Goal: Information Seeking & Learning: Learn about a topic

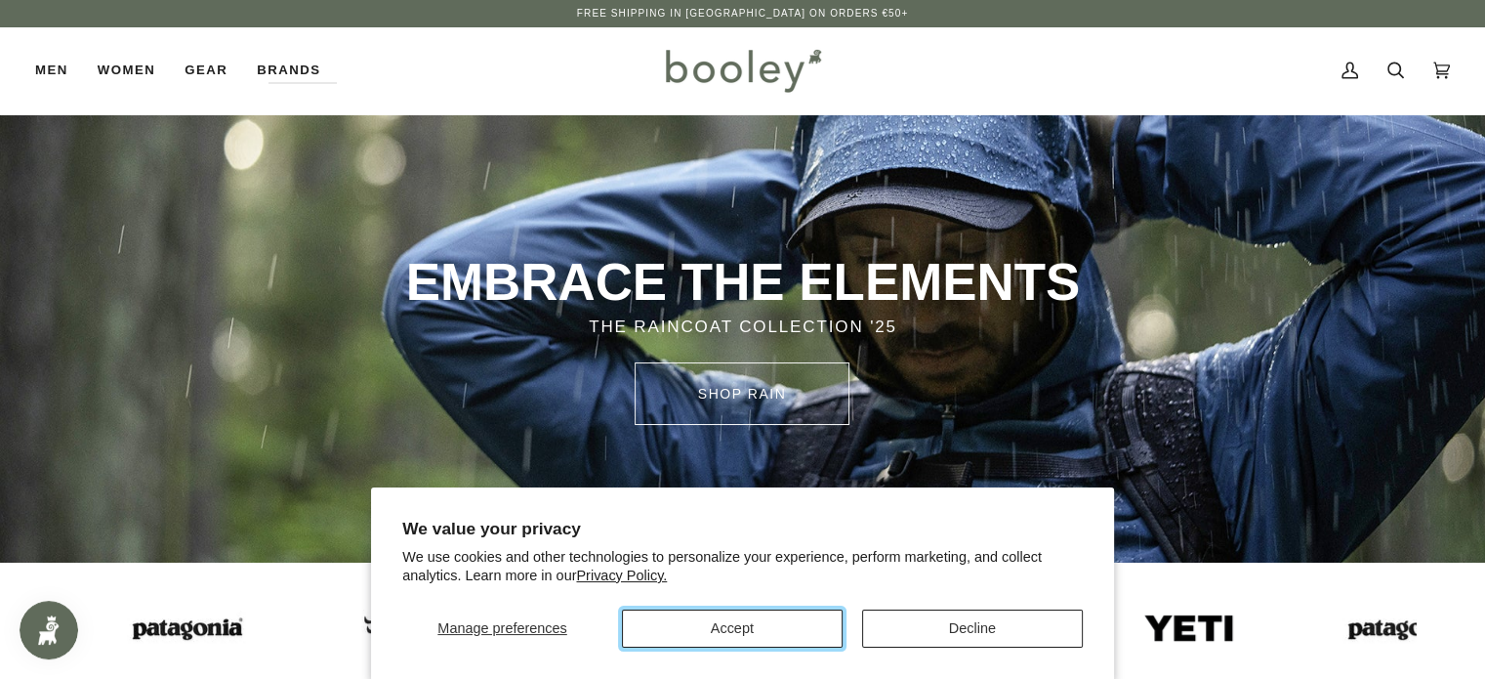
click at [750, 616] on button "Accept" at bounding box center [732, 628] width 221 height 38
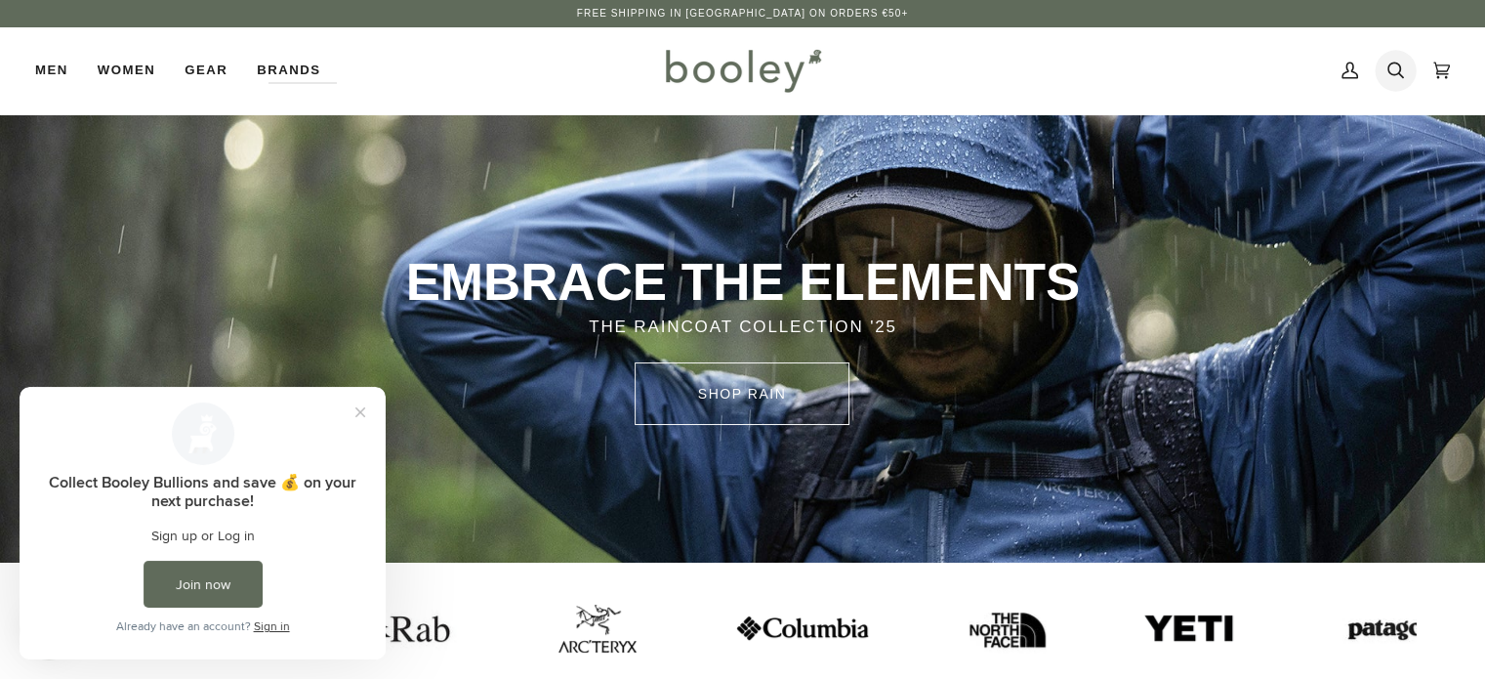
click at [1392, 72] on icon at bounding box center [1396, 70] width 17 height 29
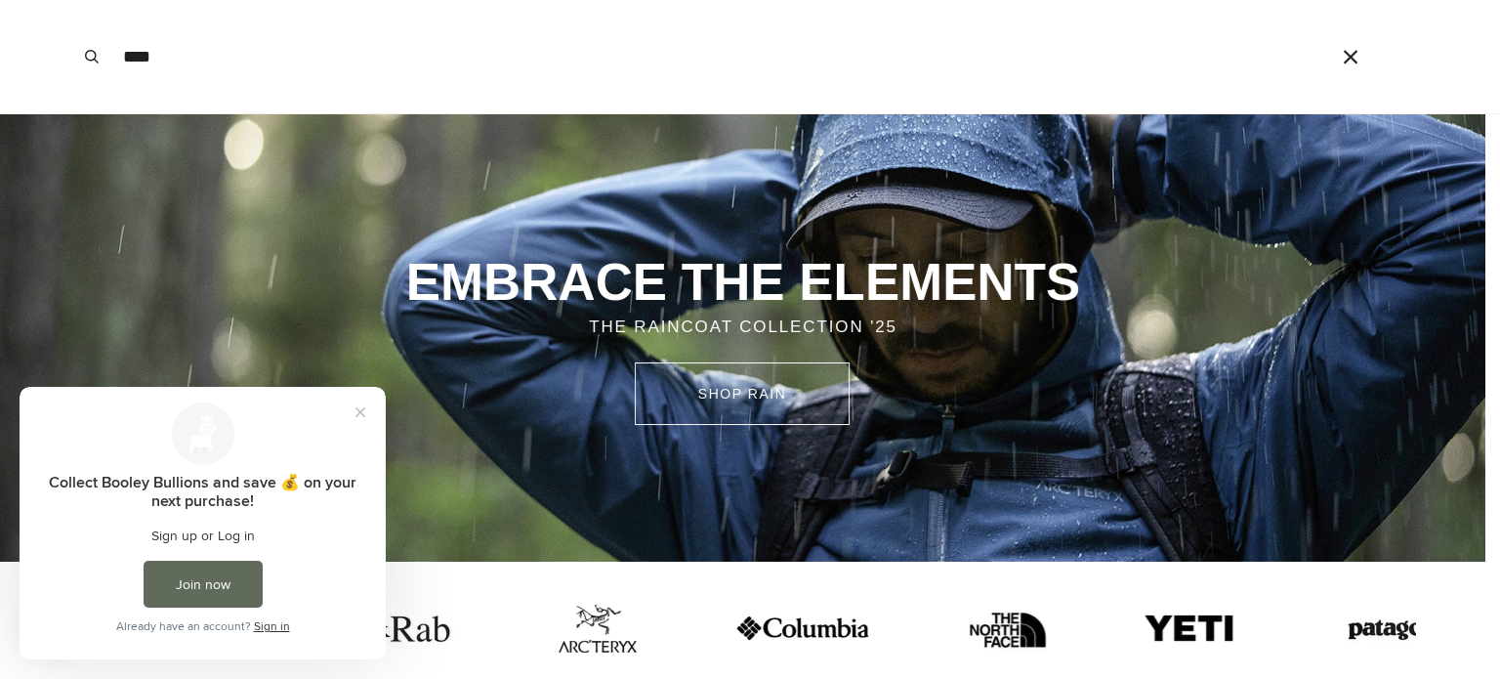
type input "****"
click at [70, 0] on button "Search" at bounding box center [91, 56] width 43 height 113
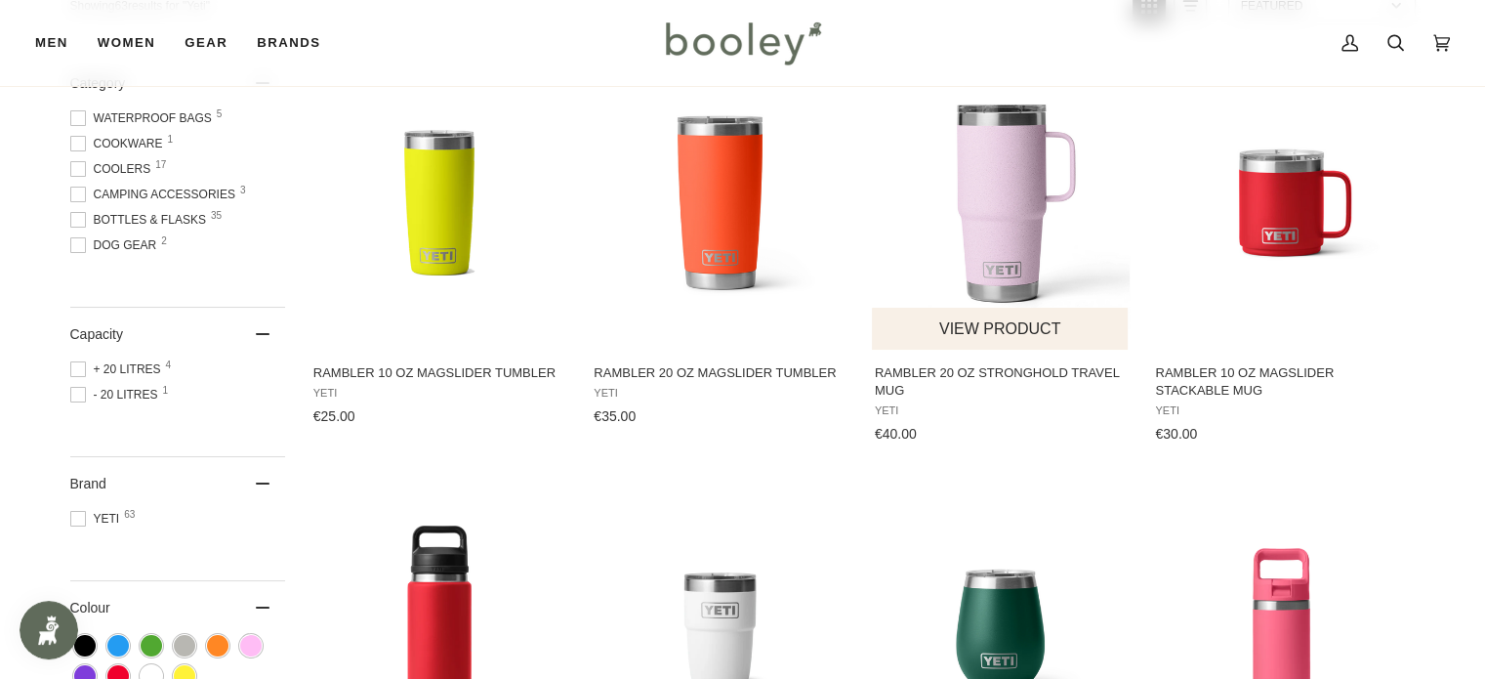
scroll to position [586, 0]
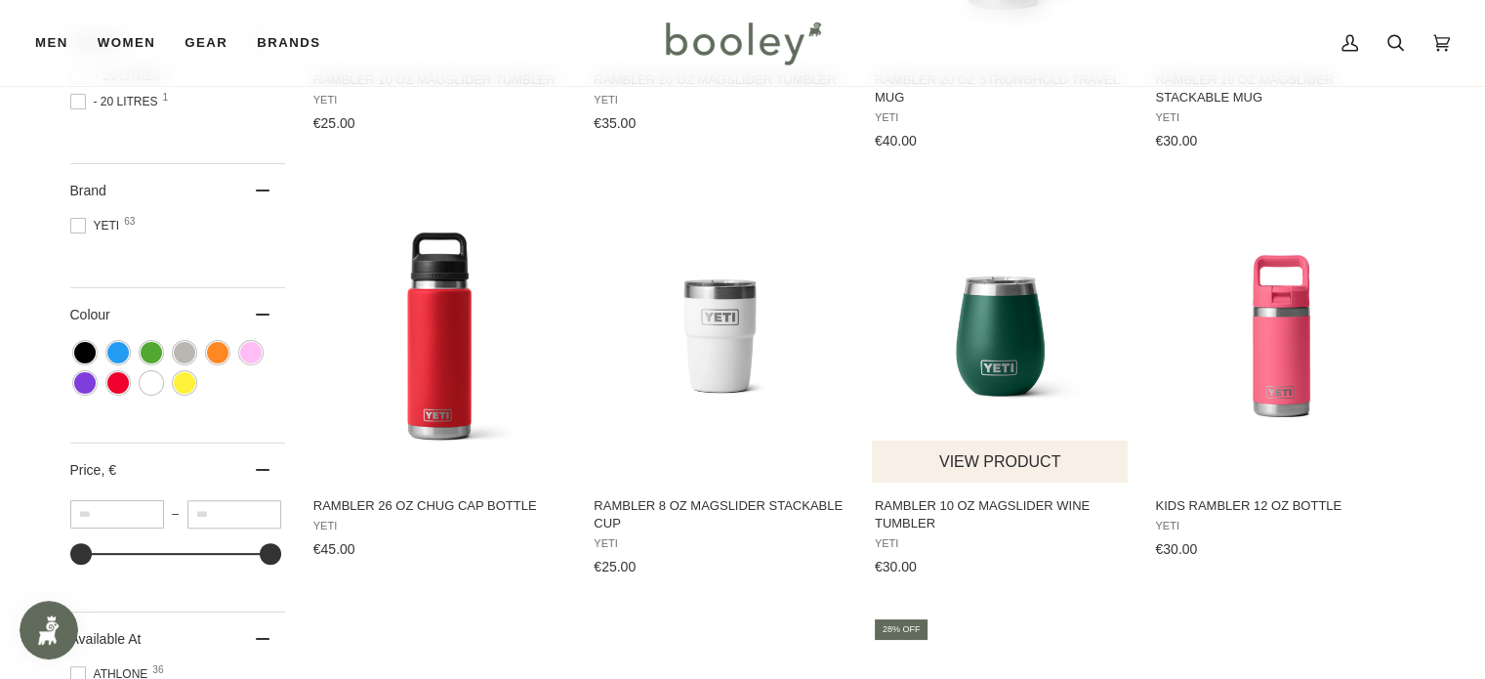
click at [1013, 382] on img "Rambler 10 oz MagSlider Wine Tumbler" at bounding box center [1001, 336] width 259 height 259
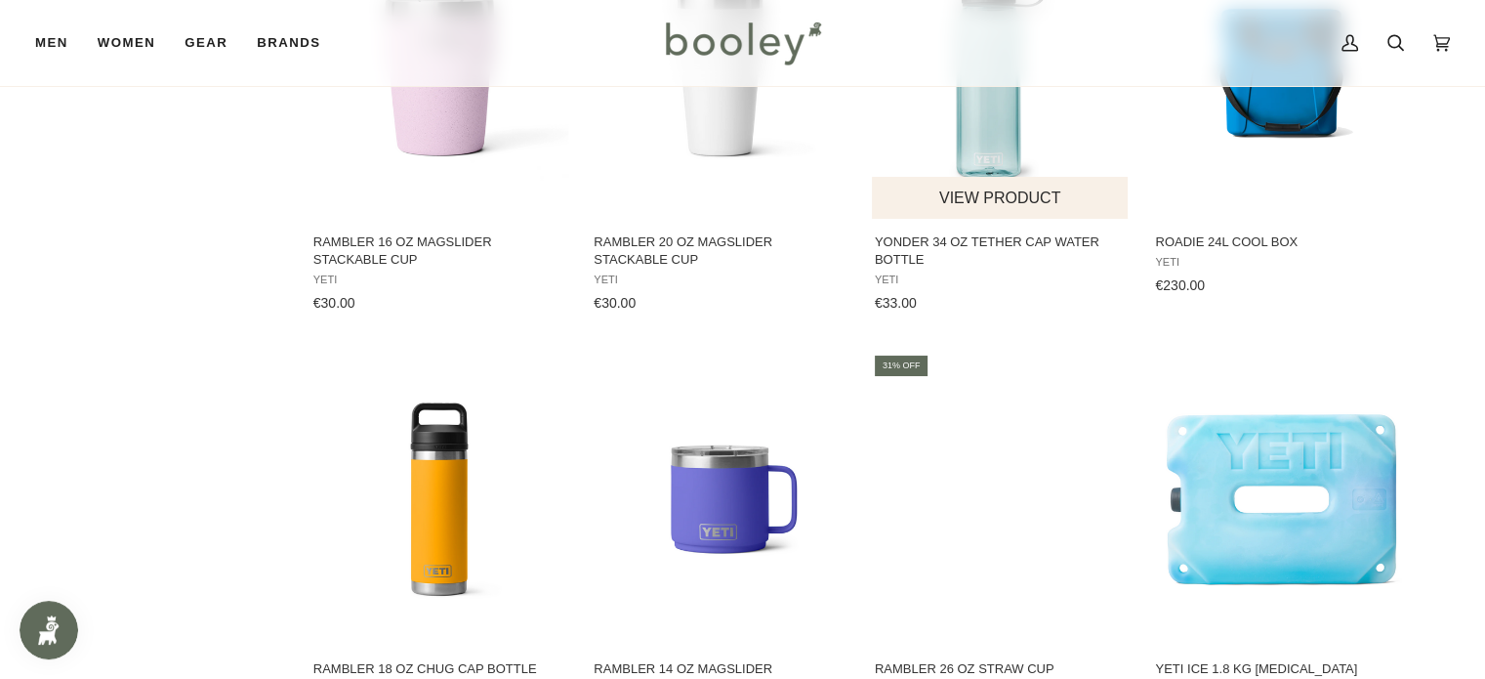
scroll to position [1423, 0]
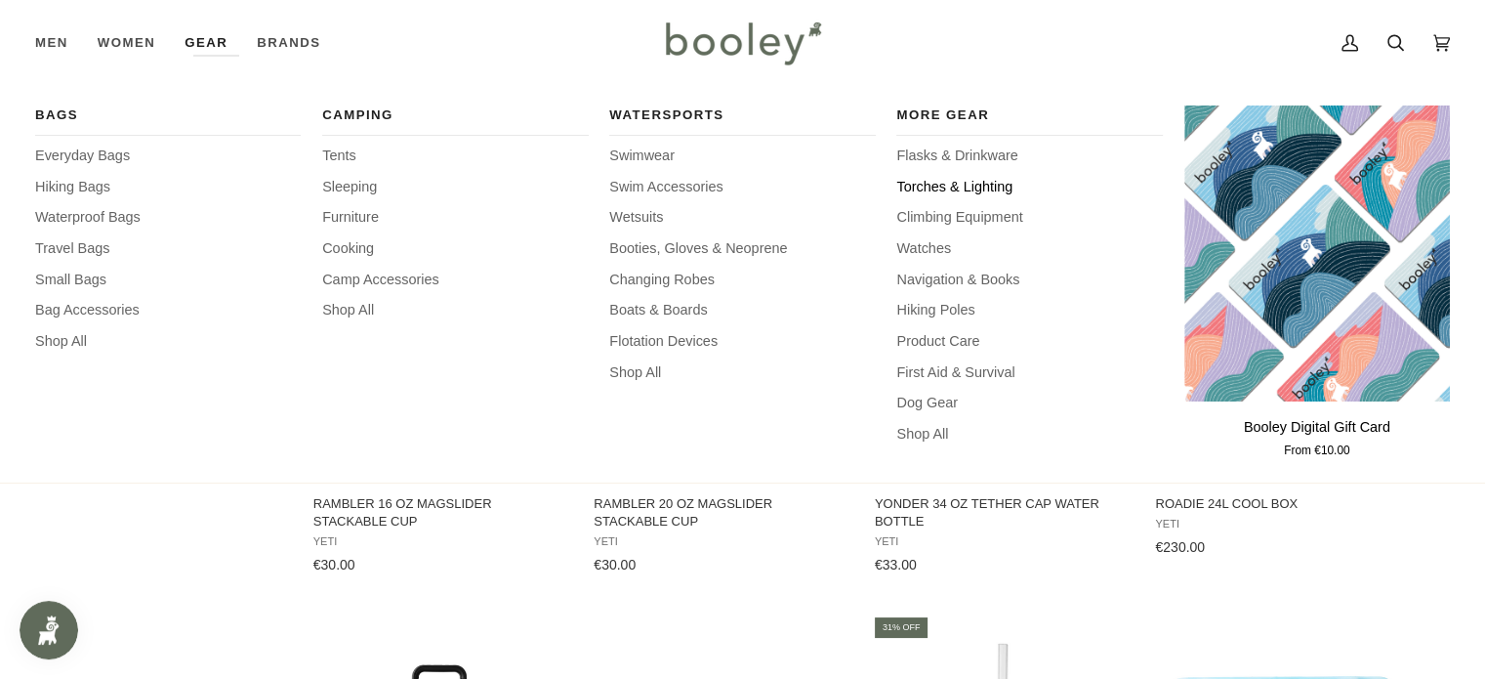
click at [923, 188] on span "Torches & Lighting" at bounding box center [1030, 187] width 266 height 21
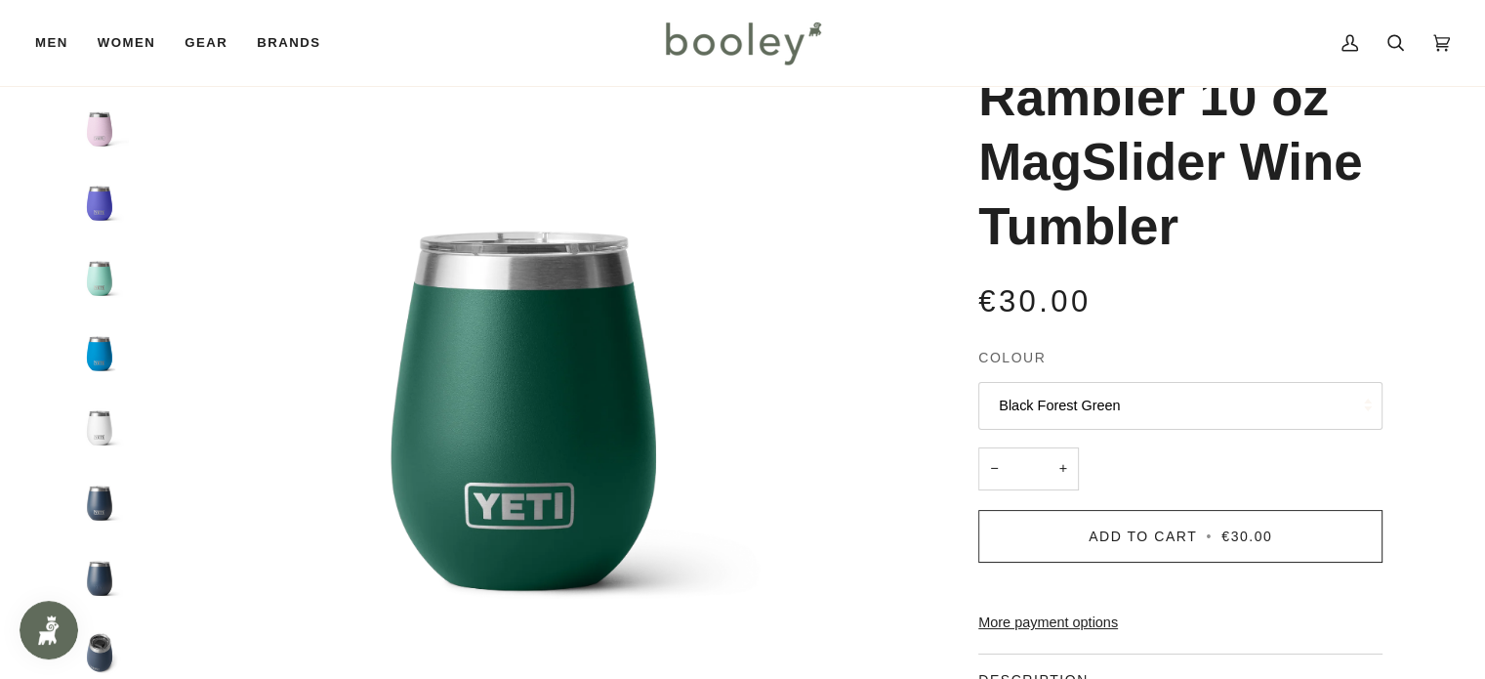
scroll to position [98, 0]
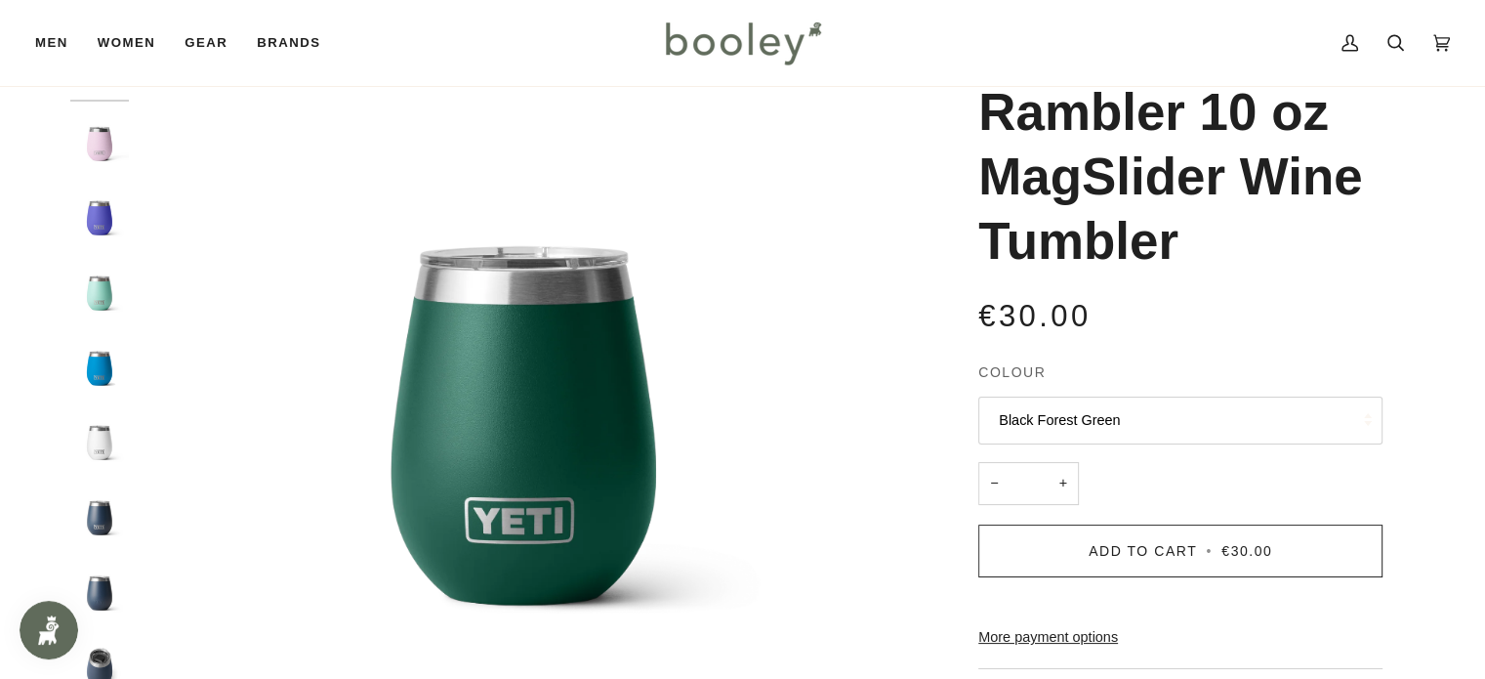
click at [104, 146] on img "Yeti Rambler 10 oz MagSlider Wine Tumbler Cherry Blossom - Booley Galway" at bounding box center [99, 143] width 59 height 59
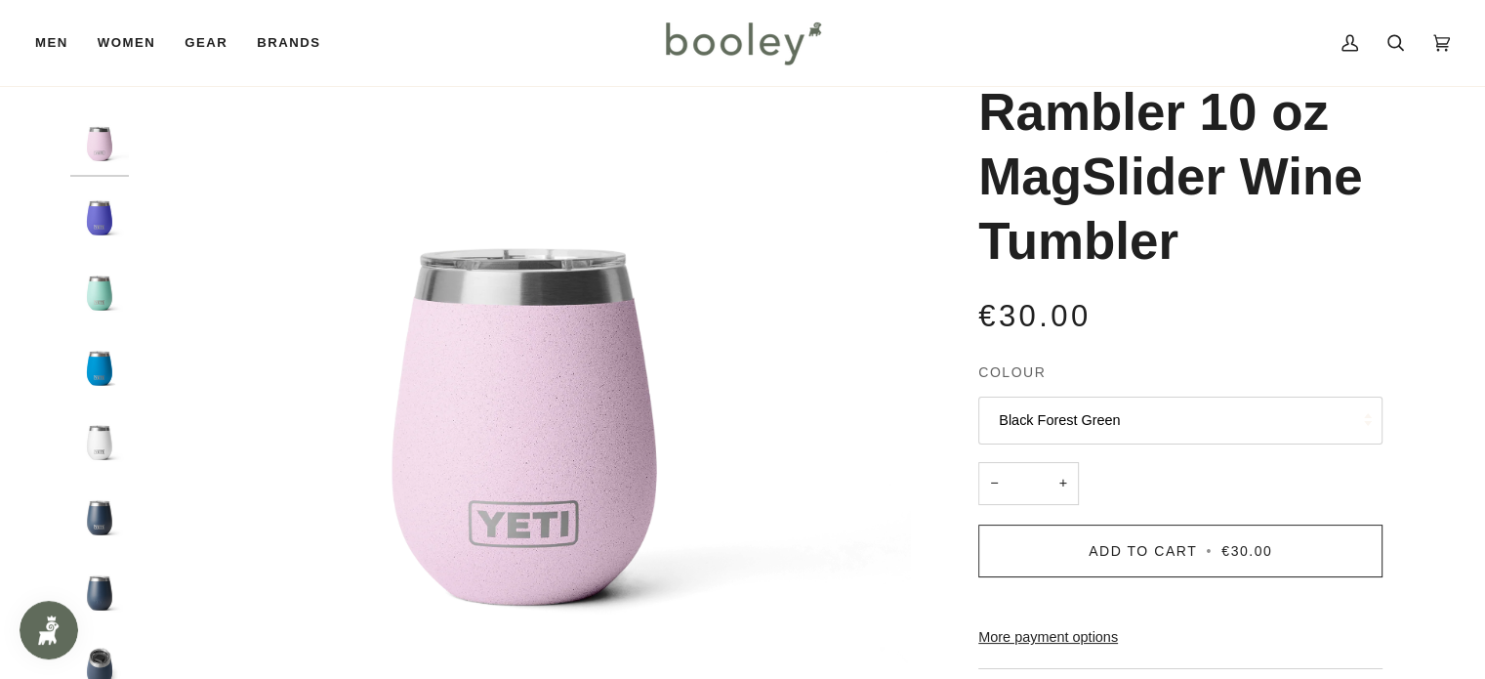
click at [97, 219] on img "Yeti Rambler 10 oz MagSlider Wine Tumbler Ultramarine Violet - Booley Galway" at bounding box center [99, 217] width 59 height 59
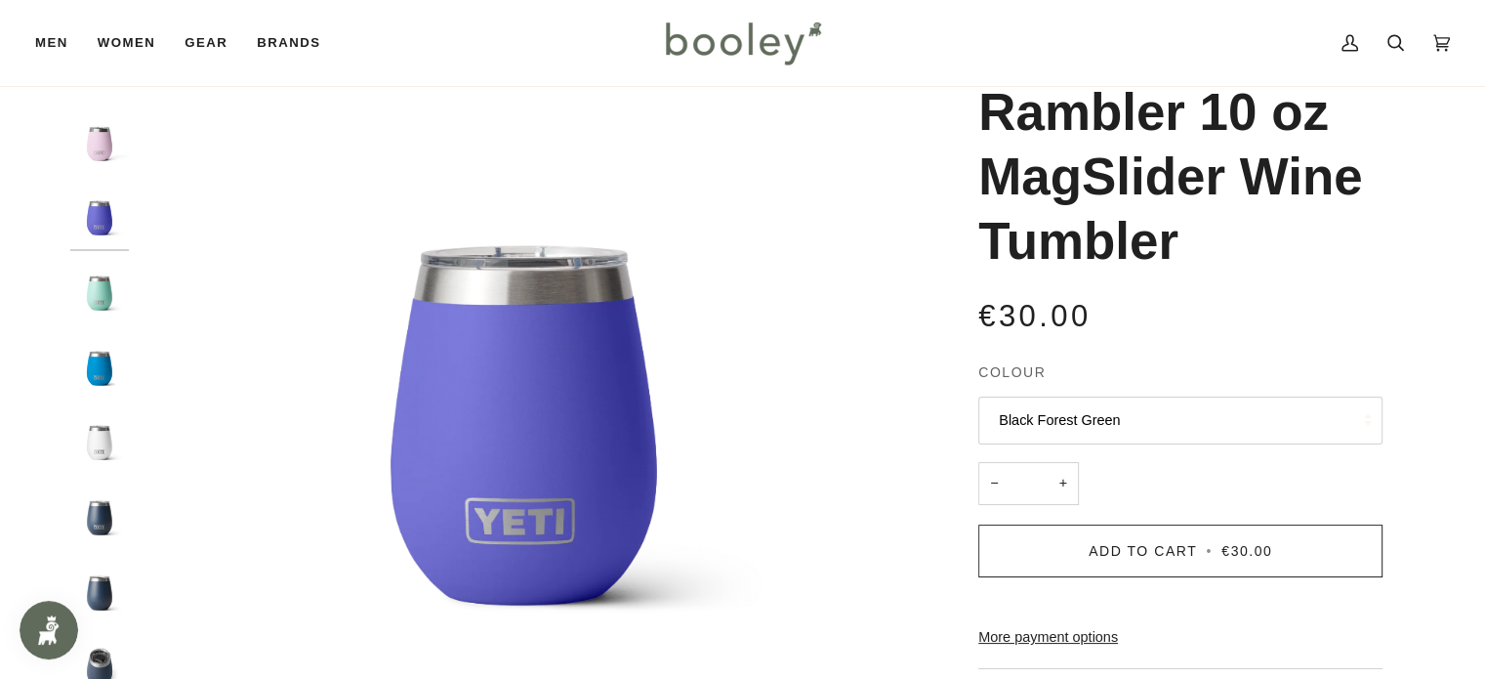
click at [98, 294] on img "Yeti Rambler 10 oz MagSlider Wine Tumbler Seafoam - Booley Galway" at bounding box center [99, 293] width 59 height 59
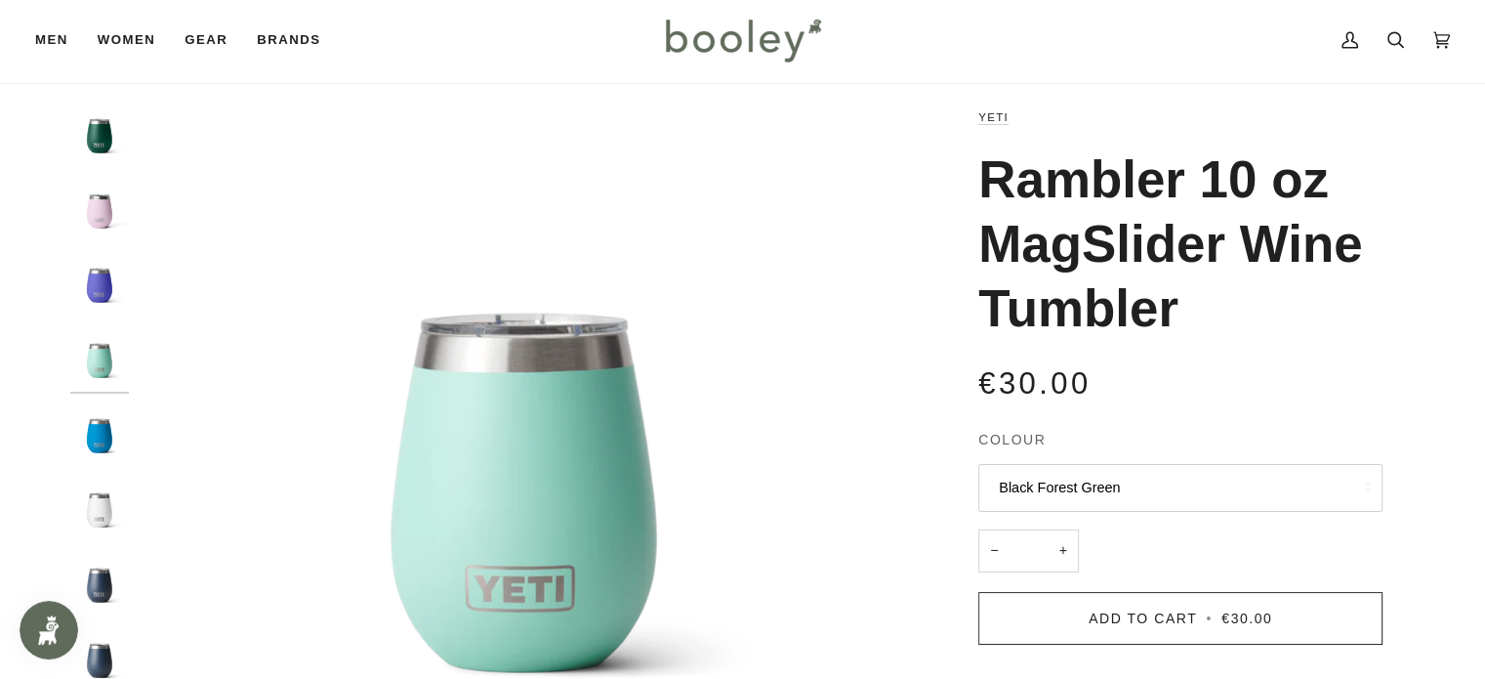
scroll to position [0, 0]
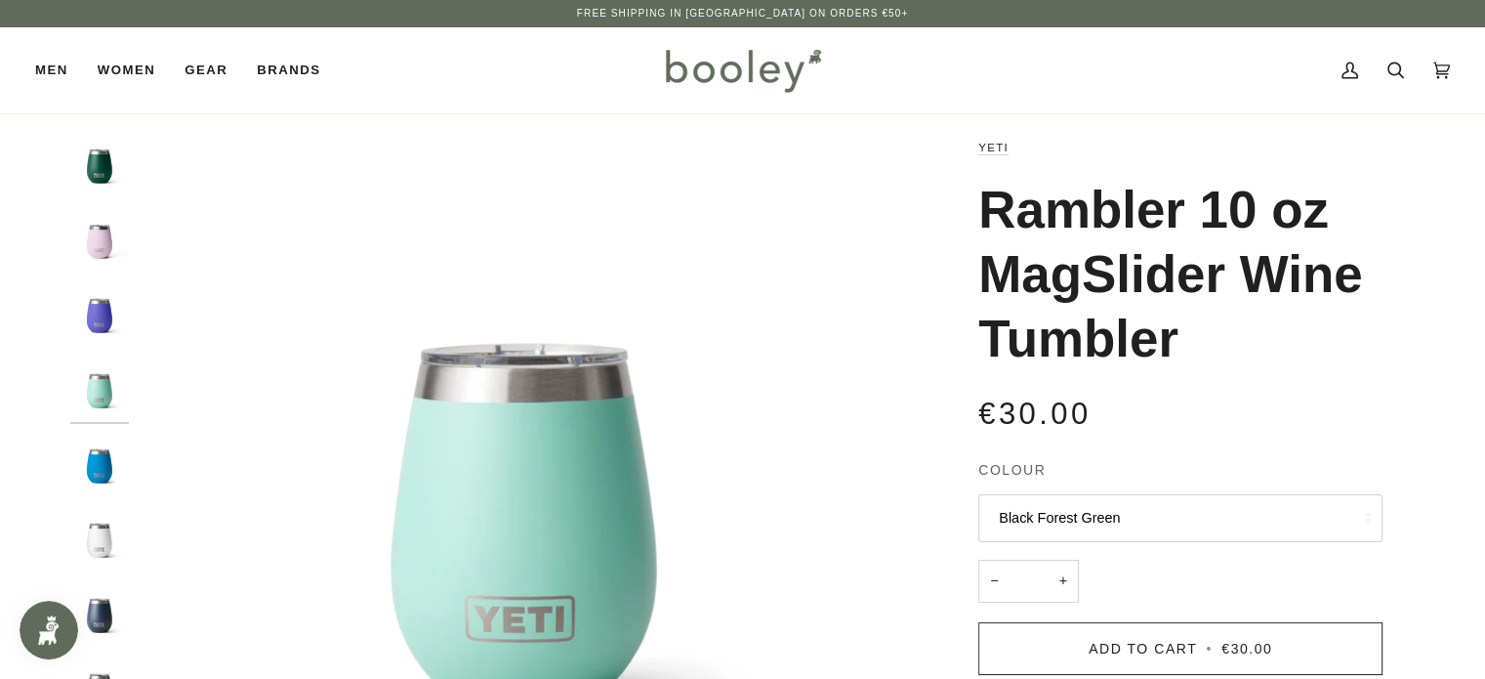
click at [102, 159] on img "Yeti Rambler 10 oz MagSlider Wine Tumbler Black Forest Green - Booley Galway" at bounding box center [99, 166] width 59 height 59
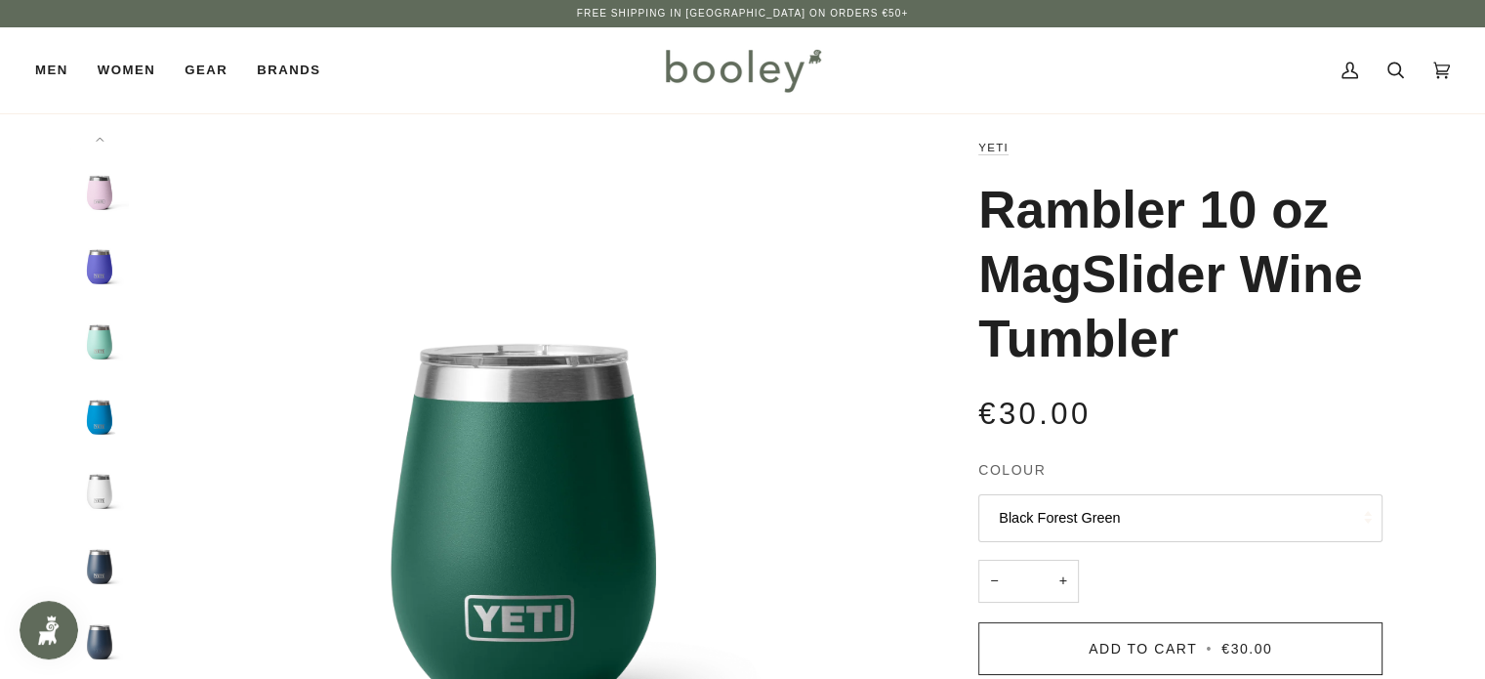
click at [109, 489] on img "Yeti Rambler 10 oz MagSlider Wine Tumbler White - Booley Galway" at bounding box center [99, 491] width 59 height 59
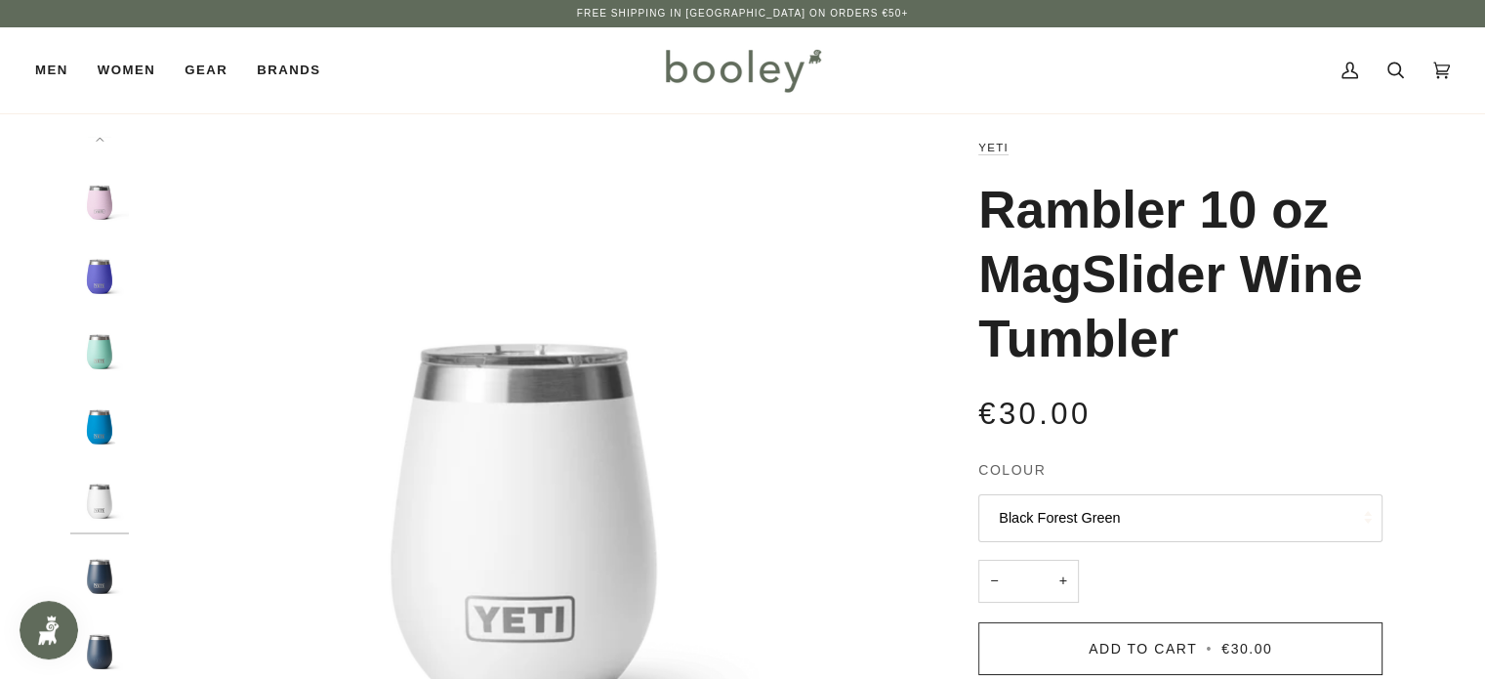
scroll to position [49, 0]
click at [99, 569] on img "Yeti Rambler 10 oz MagSlider Wine Tumbler Navy - Booley Galway" at bounding box center [99, 566] width 59 height 59
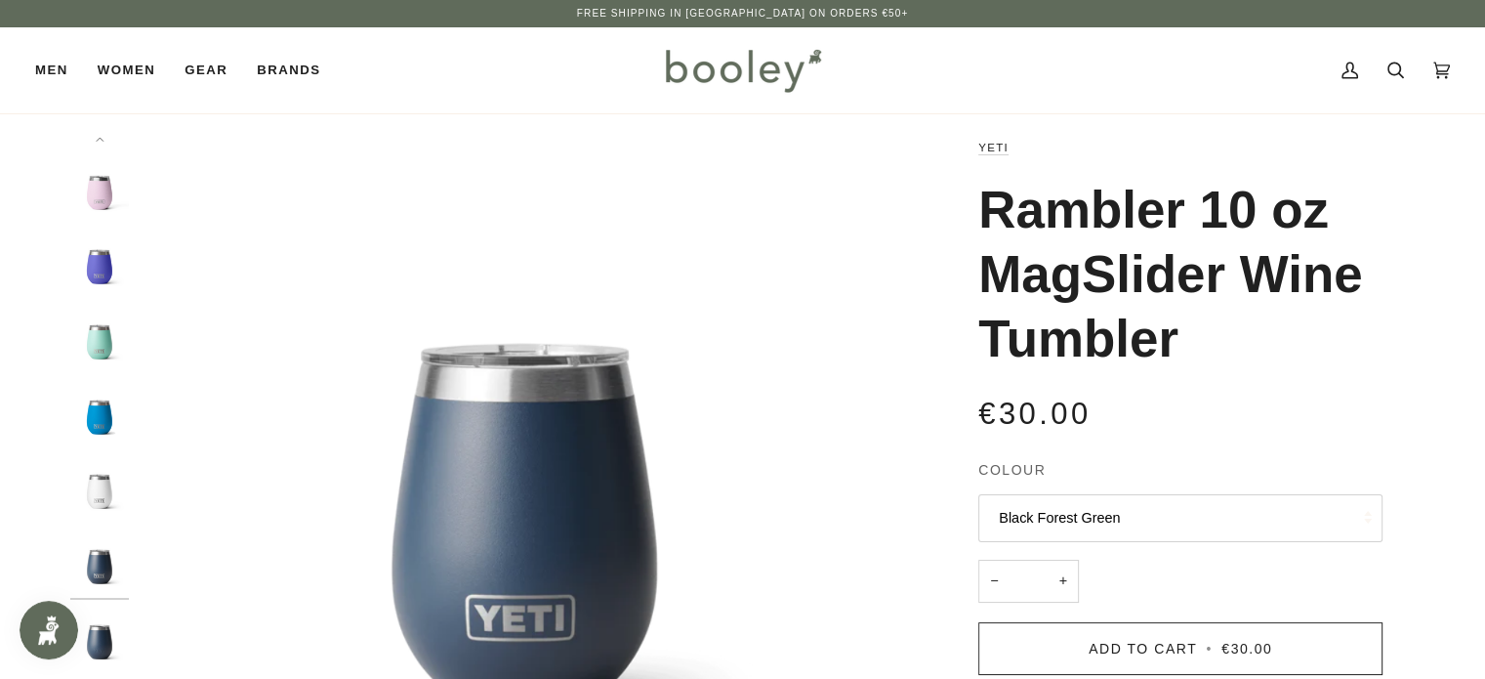
click at [94, 343] on img "Yeti Rambler 10 oz MagSlider Wine Tumbler Seafoam - Booley Galway" at bounding box center [99, 342] width 59 height 59
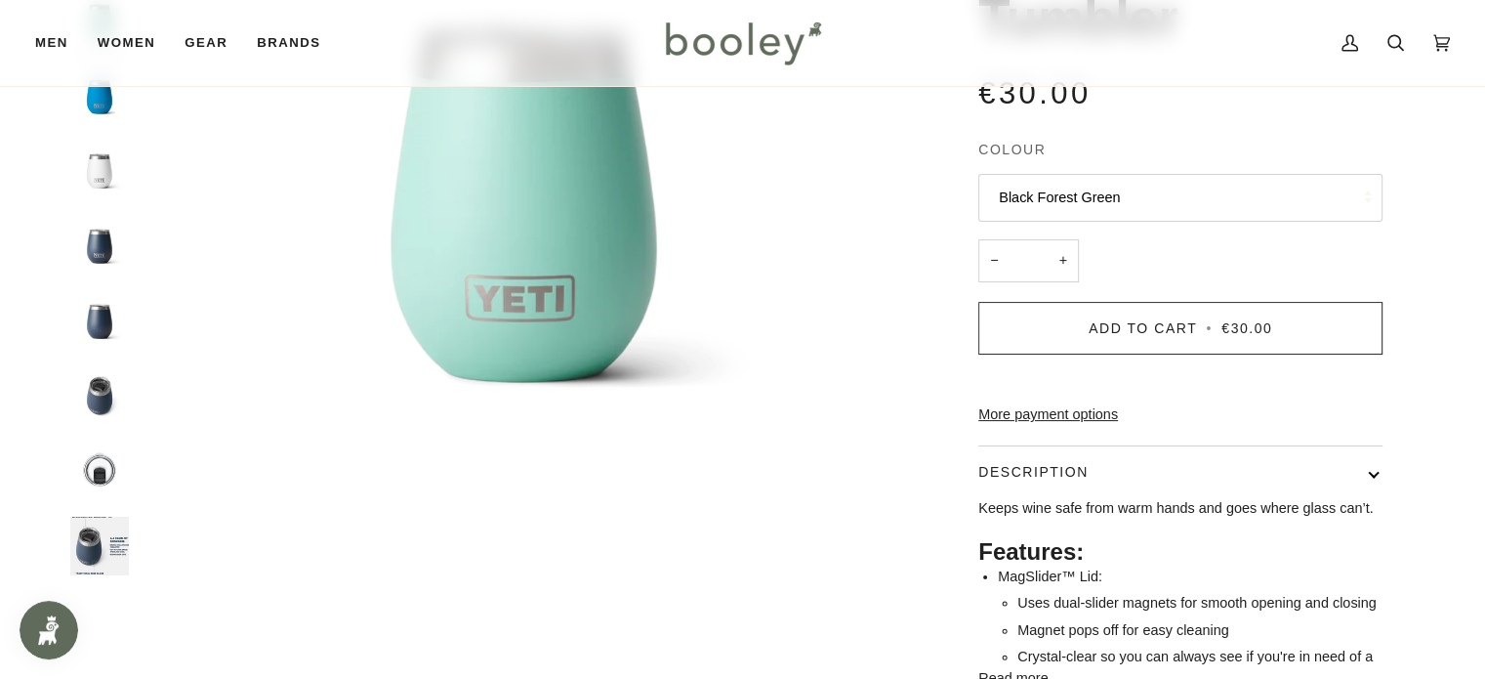
scroll to position [391, 0]
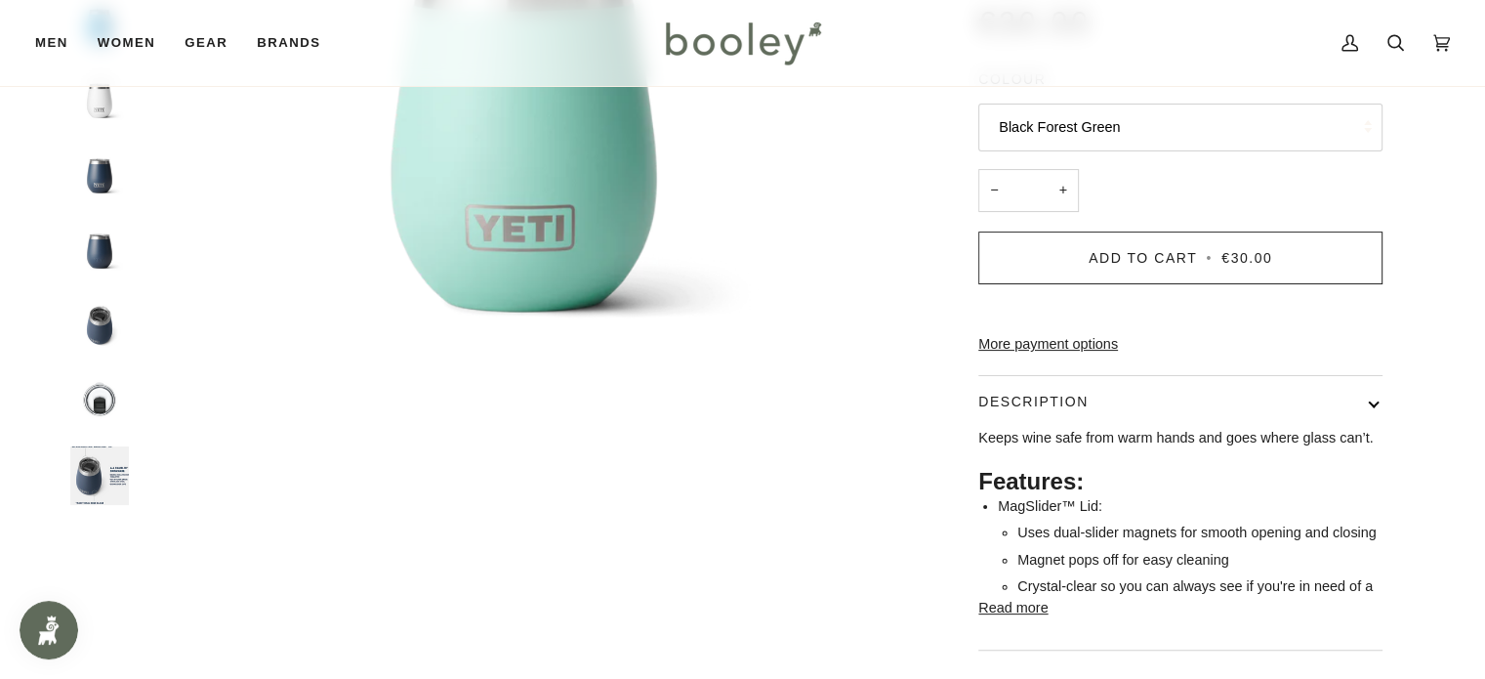
click at [93, 312] on img "Yeti Rambler 10 oz MagSlider Wine Tumbler Navy - Booley Galway" at bounding box center [99, 325] width 59 height 59
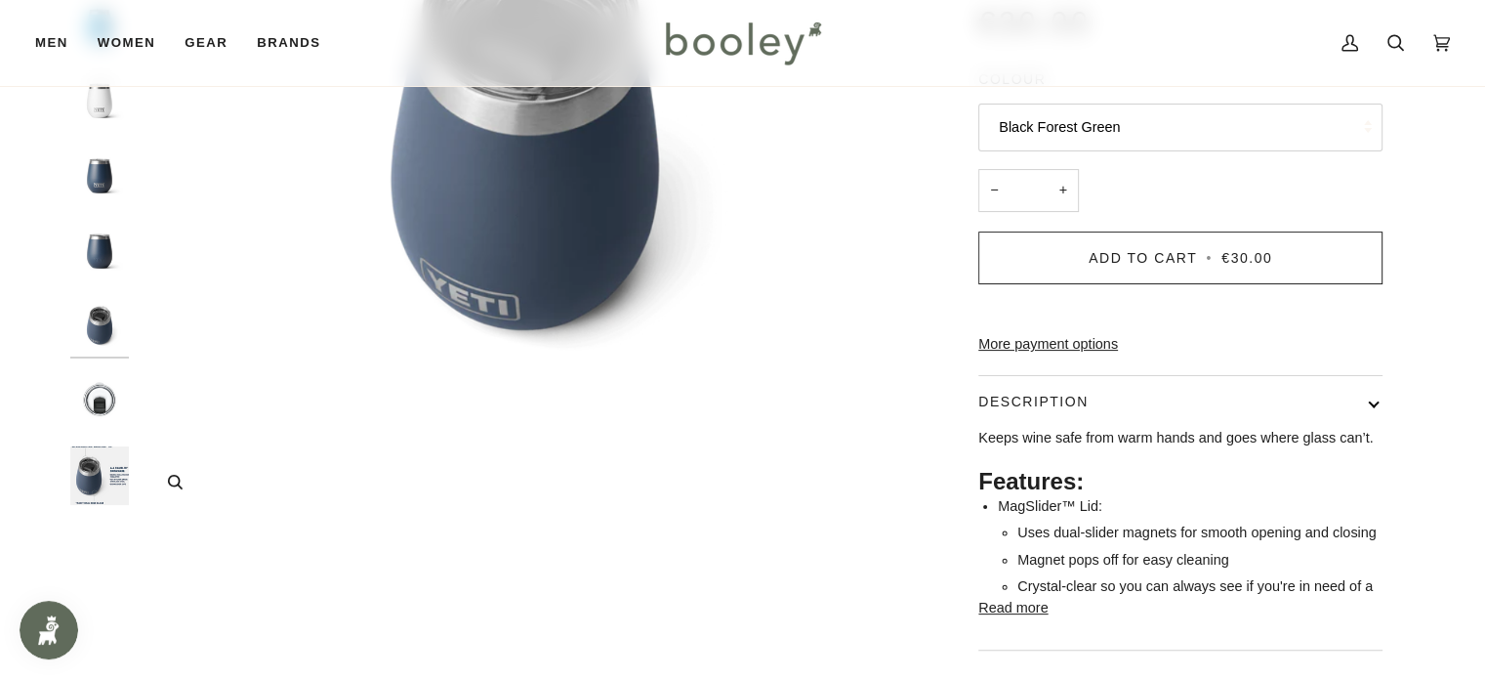
scroll to position [195, 0]
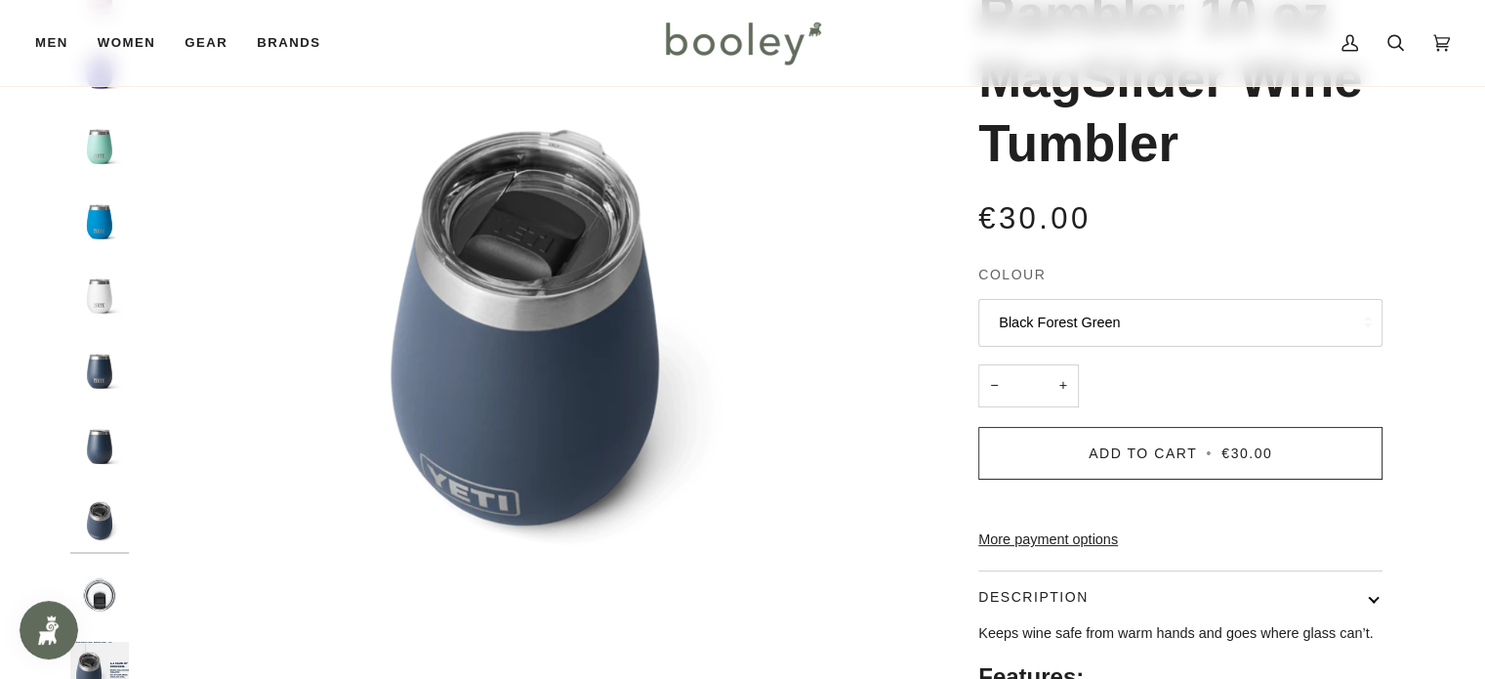
click at [108, 362] on img "Yeti Rambler 10 oz MagSlider Wine Tumbler Navy - Booley Galway" at bounding box center [99, 371] width 59 height 59
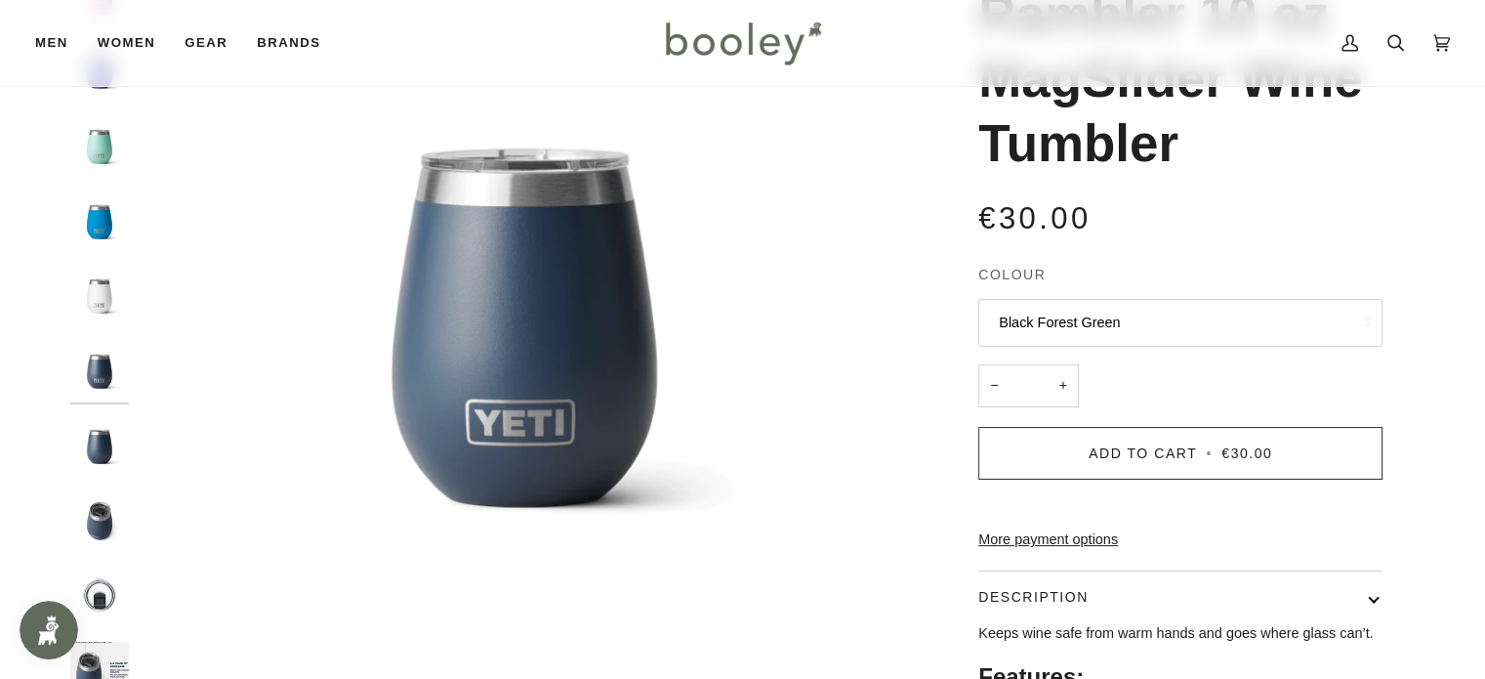
click at [1095, 325] on button "Black Forest Green" at bounding box center [1181, 323] width 404 height 48
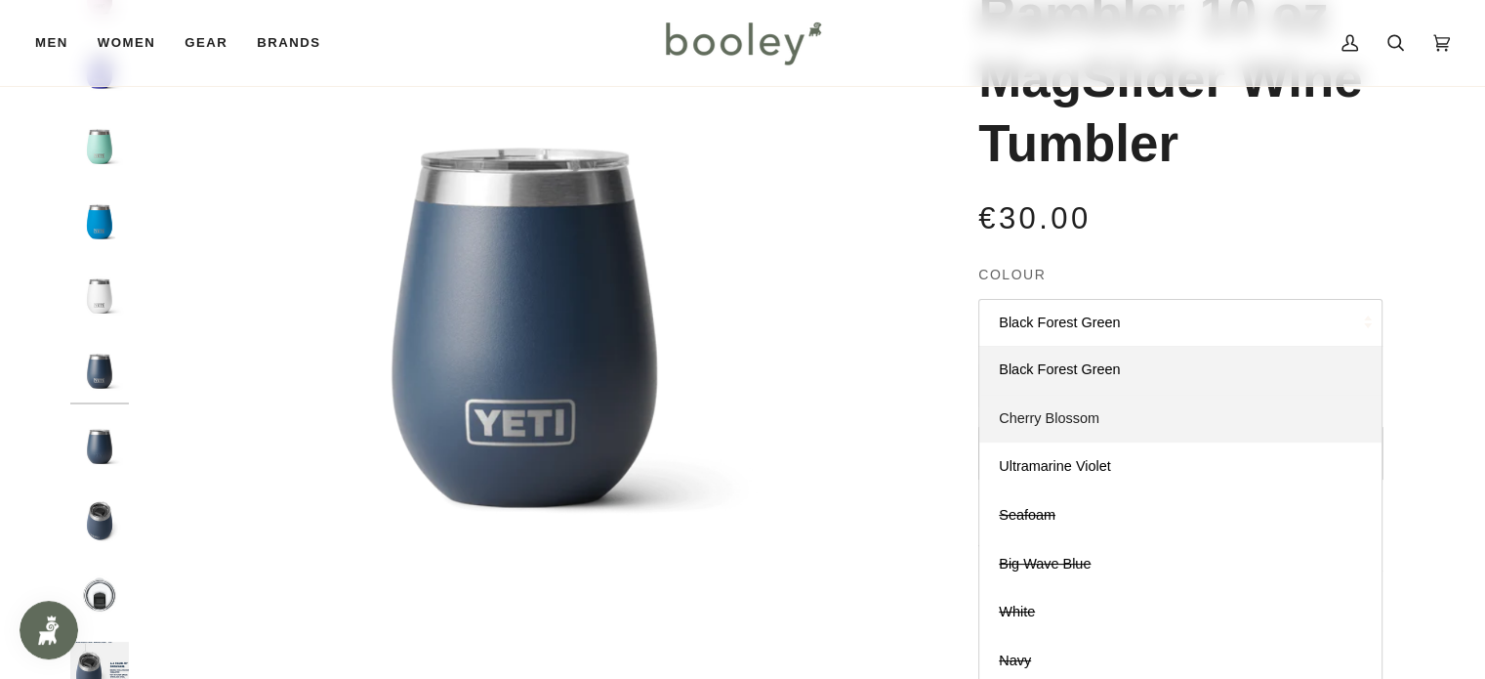
click at [1094, 410] on span "Cherry Blossom" at bounding box center [1049, 418] width 101 height 16
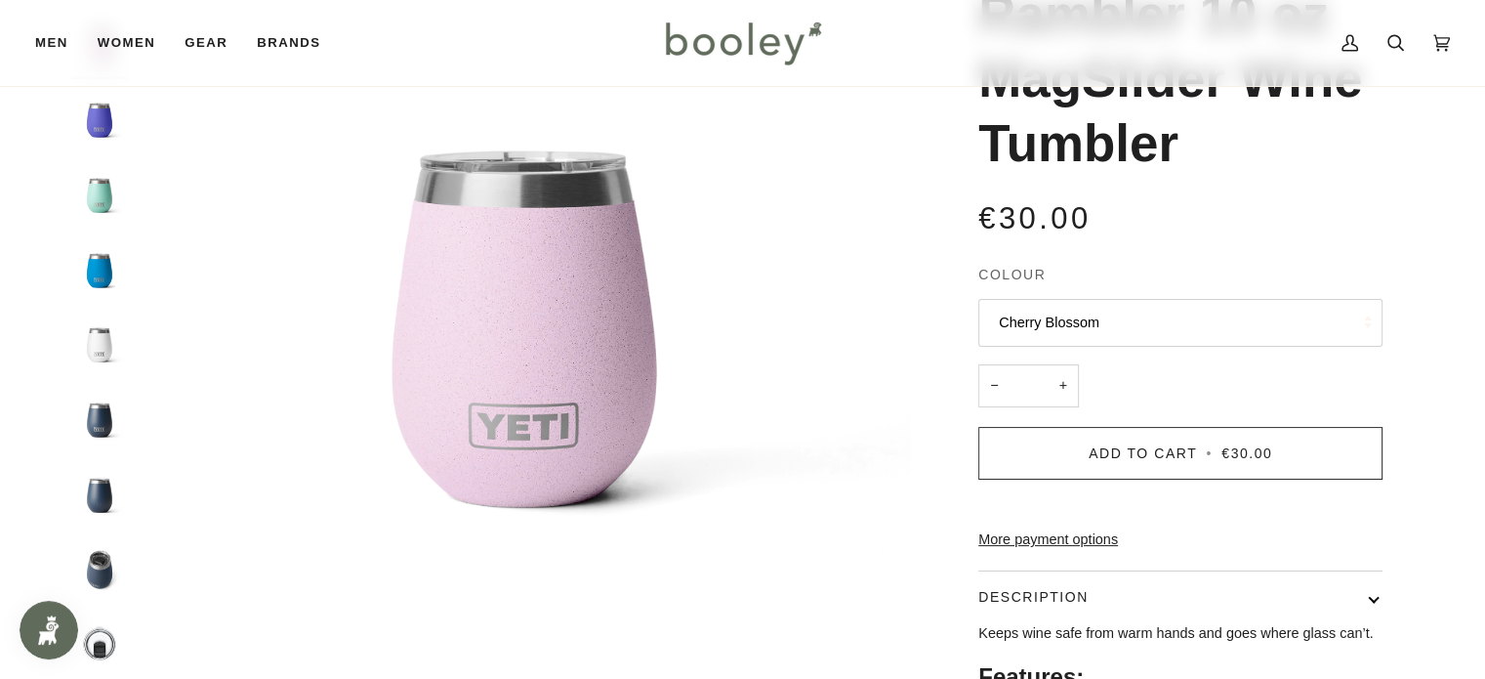
click at [1104, 323] on button "Cherry Blossom" at bounding box center [1181, 323] width 404 height 48
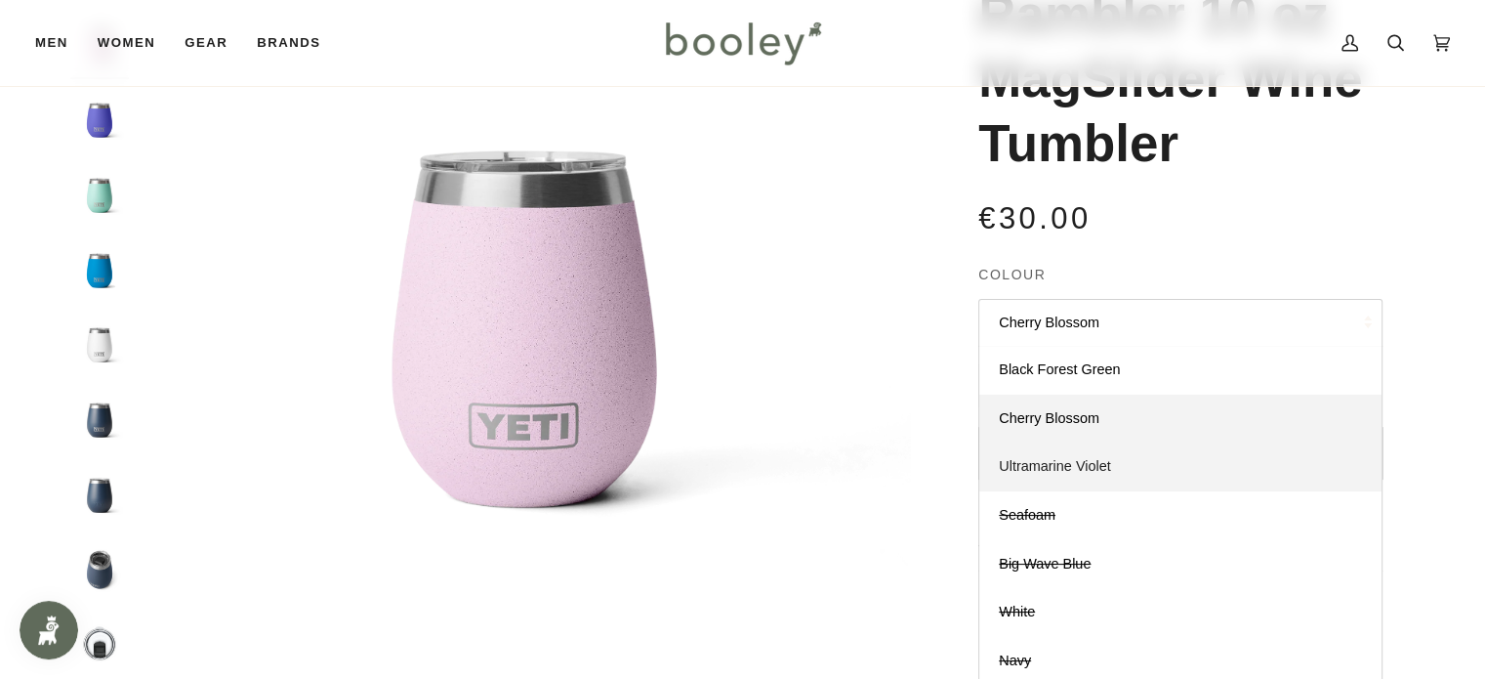
click at [1086, 472] on span "Ultramarine Violet" at bounding box center [1054, 466] width 111 height 16
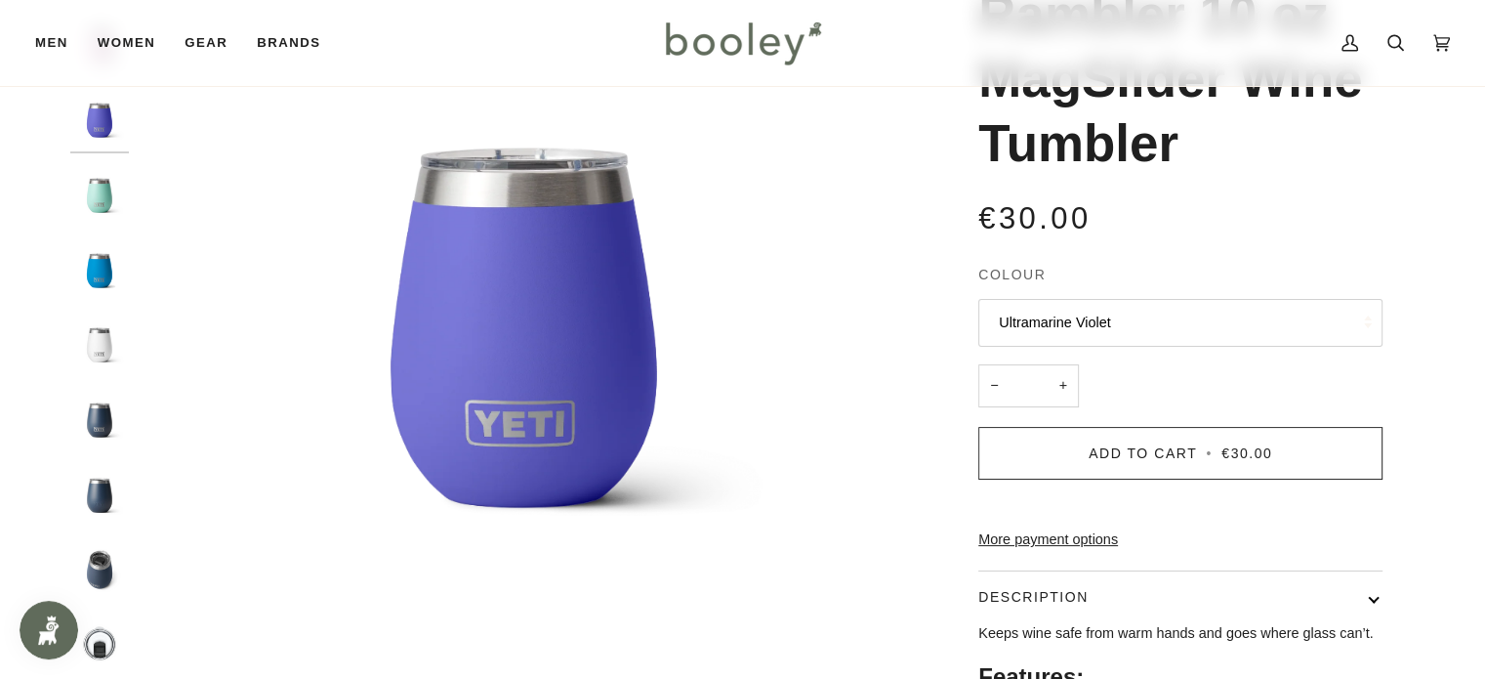
click at [1066, 323] on button "Ultramarine Violet" at bounding box center [1181, 323] width 404 height 48
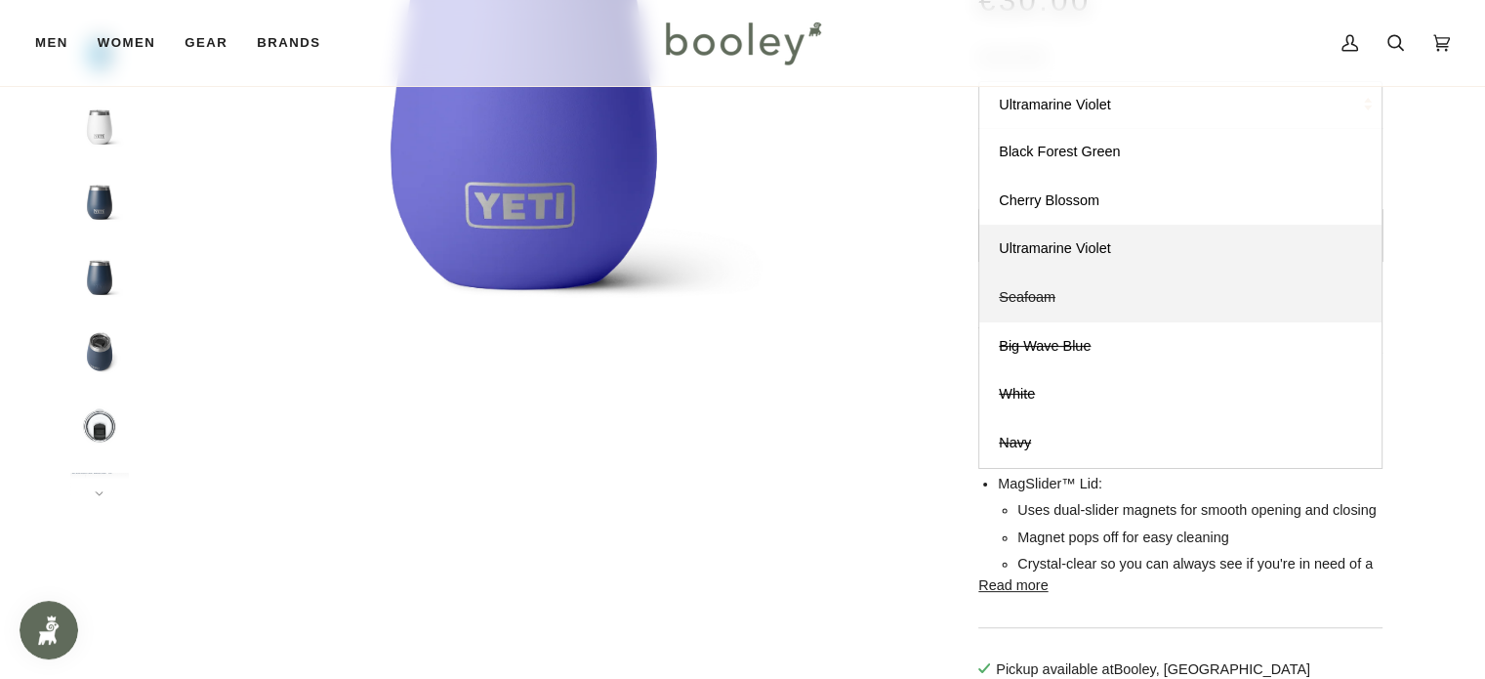
scroll to position [488, 0]
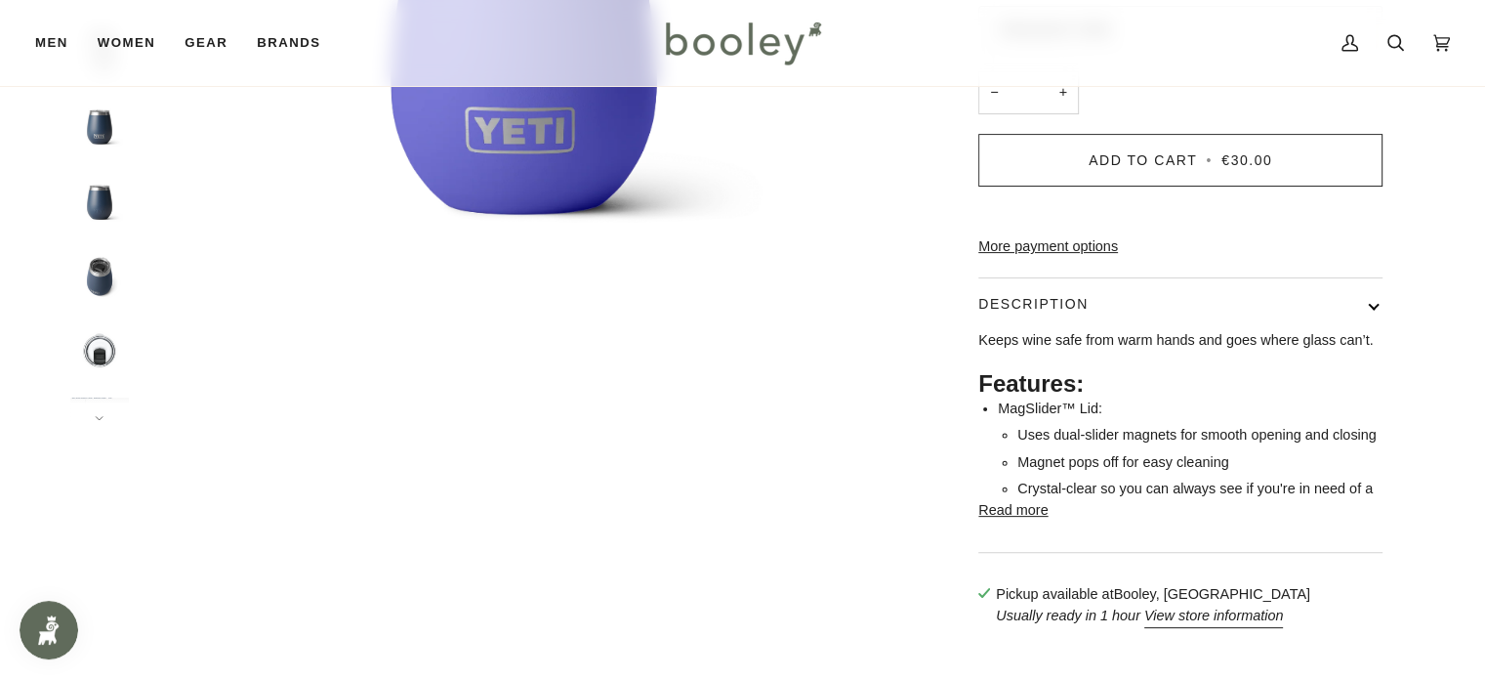
click at [98, 429] on div "Zoom" at bounding box center [743, 147] width 1346 height 998
click at [95, 411] on button "Next" at bounding box center [99, 406] width 59 height 29
click at [98, 397] on img "Rambler 10 oz MagSlider Wine Tumbler" at bounding box center [99, 378] width 59 height 59
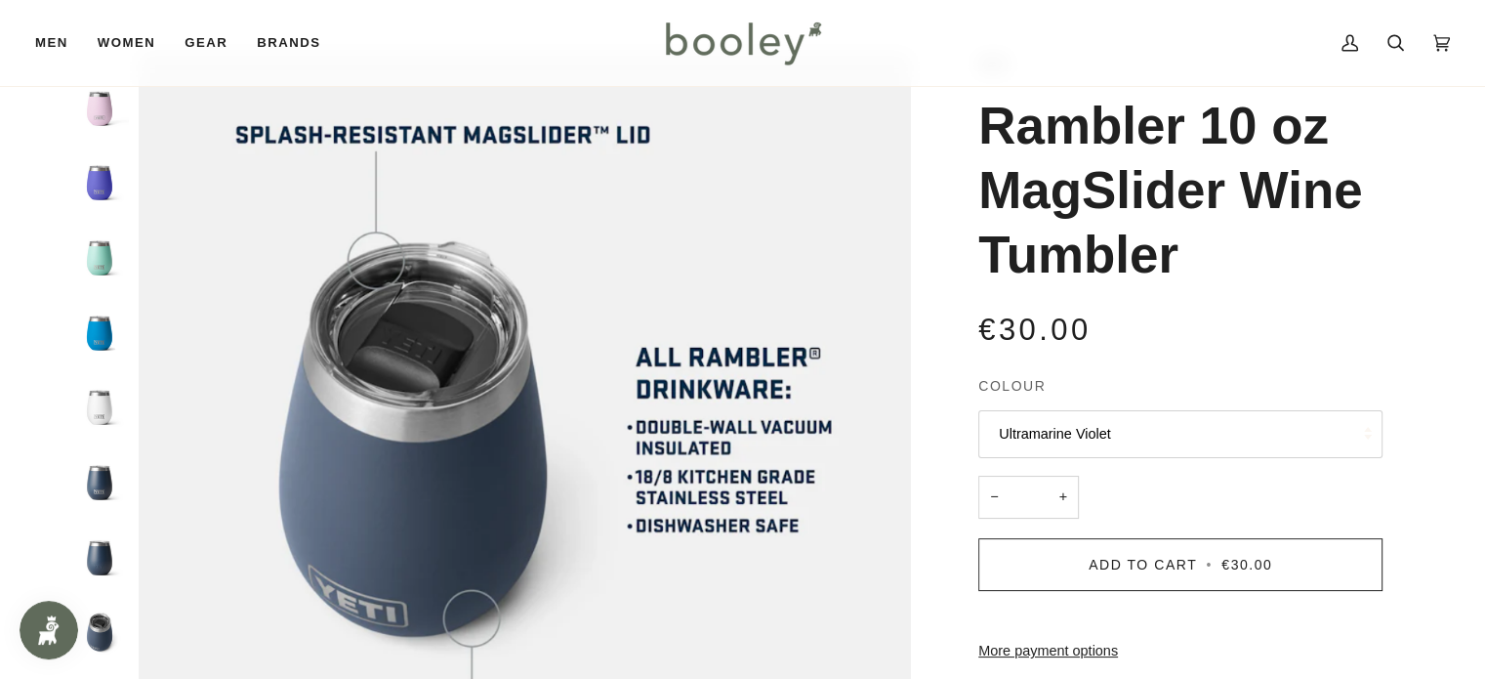
scroll to position [0, 0]
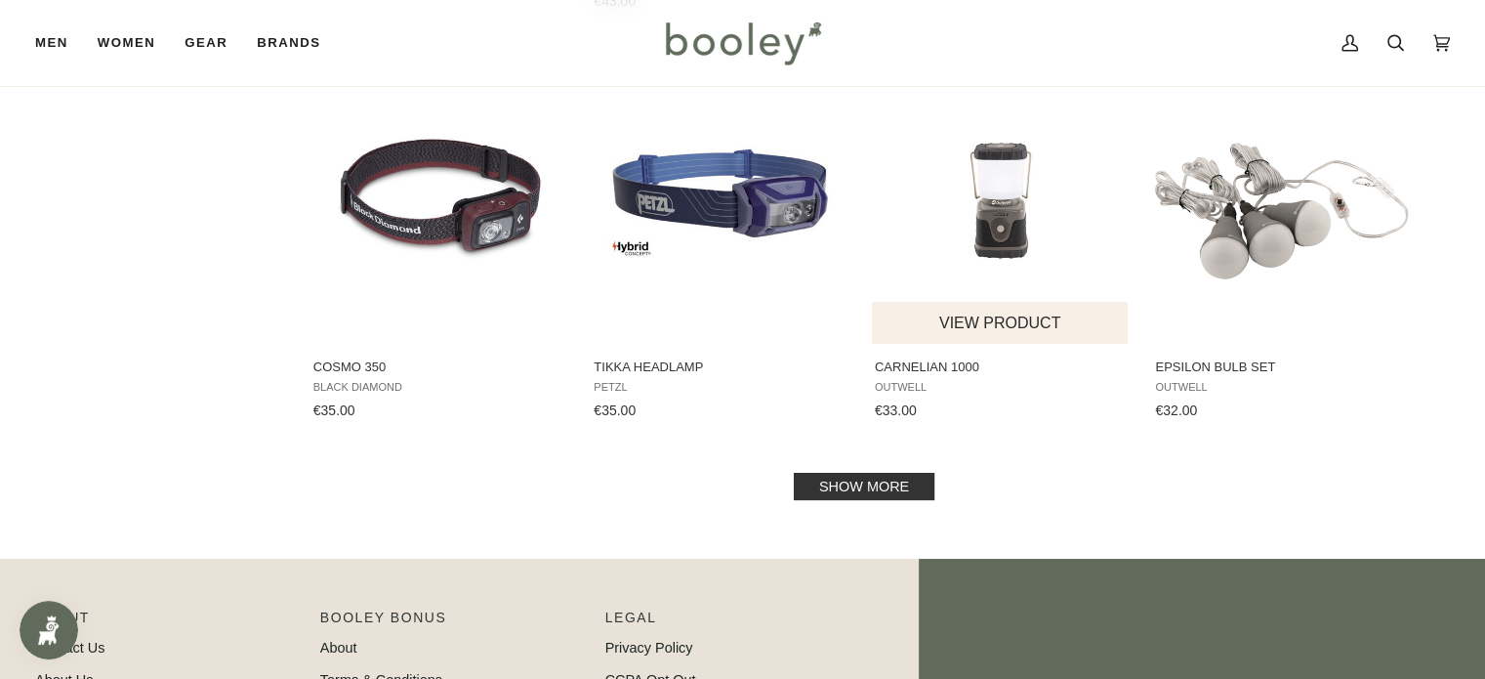
scroll to position [1856, 0]
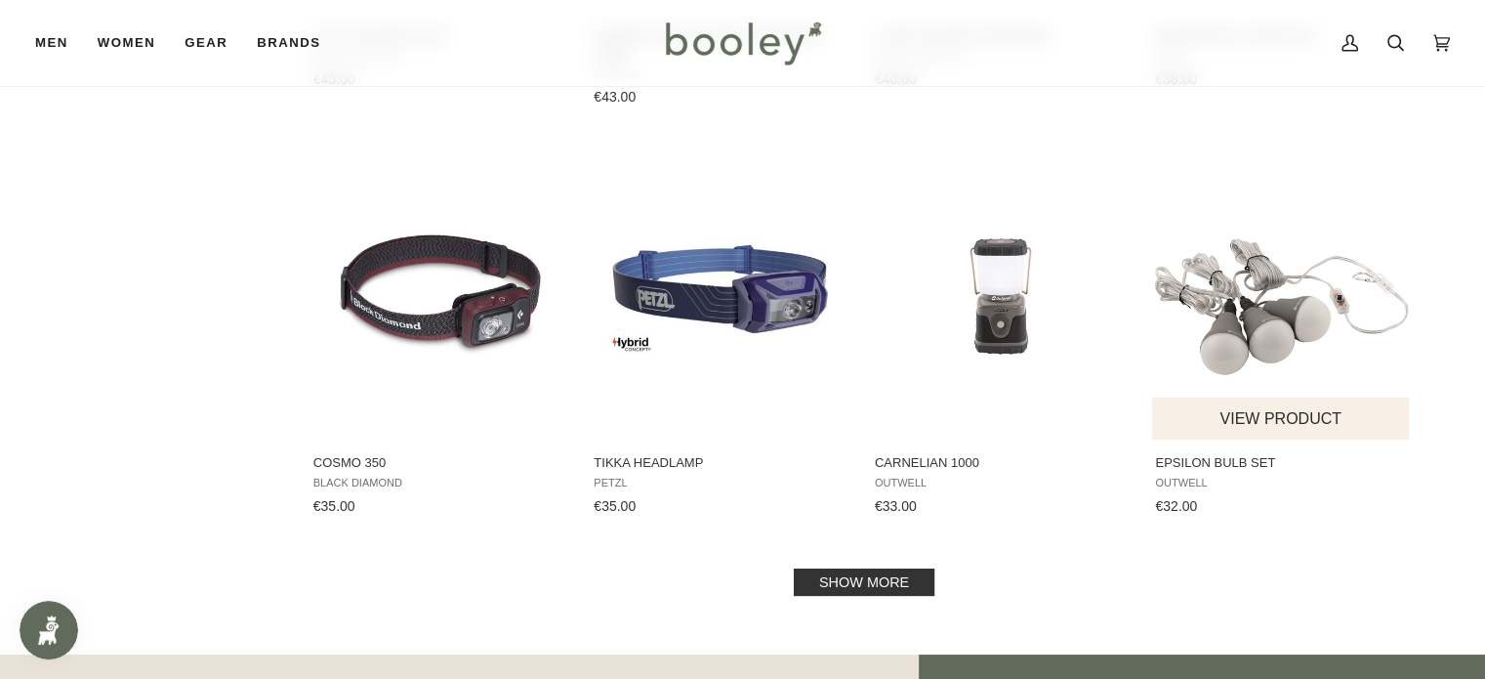
click at [1273, 308] on img "Epsilon Bulb Set" at bounding box center [1281, 293] width 259 height 259
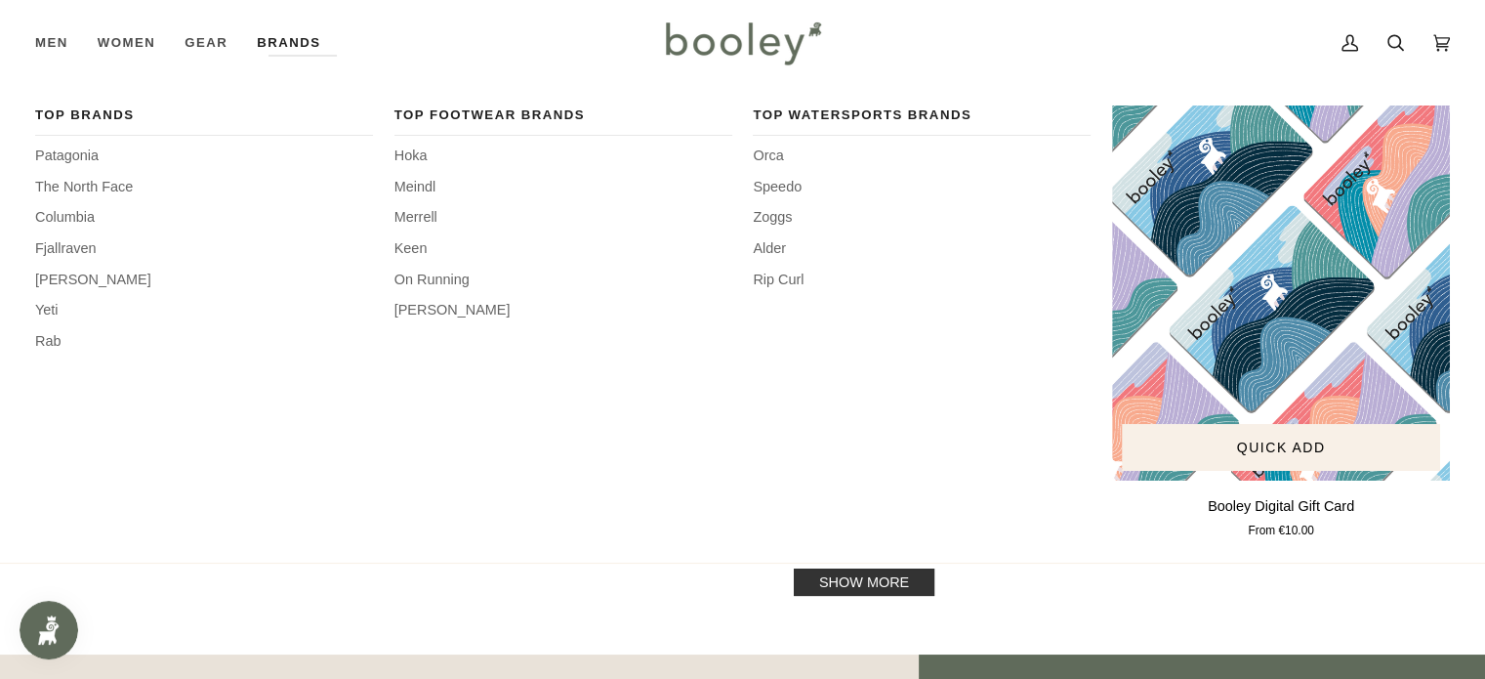
click at [1292, 335] on img "Booley Digital Gift Card" at bounding box center [1281, 292] width 338 height 375
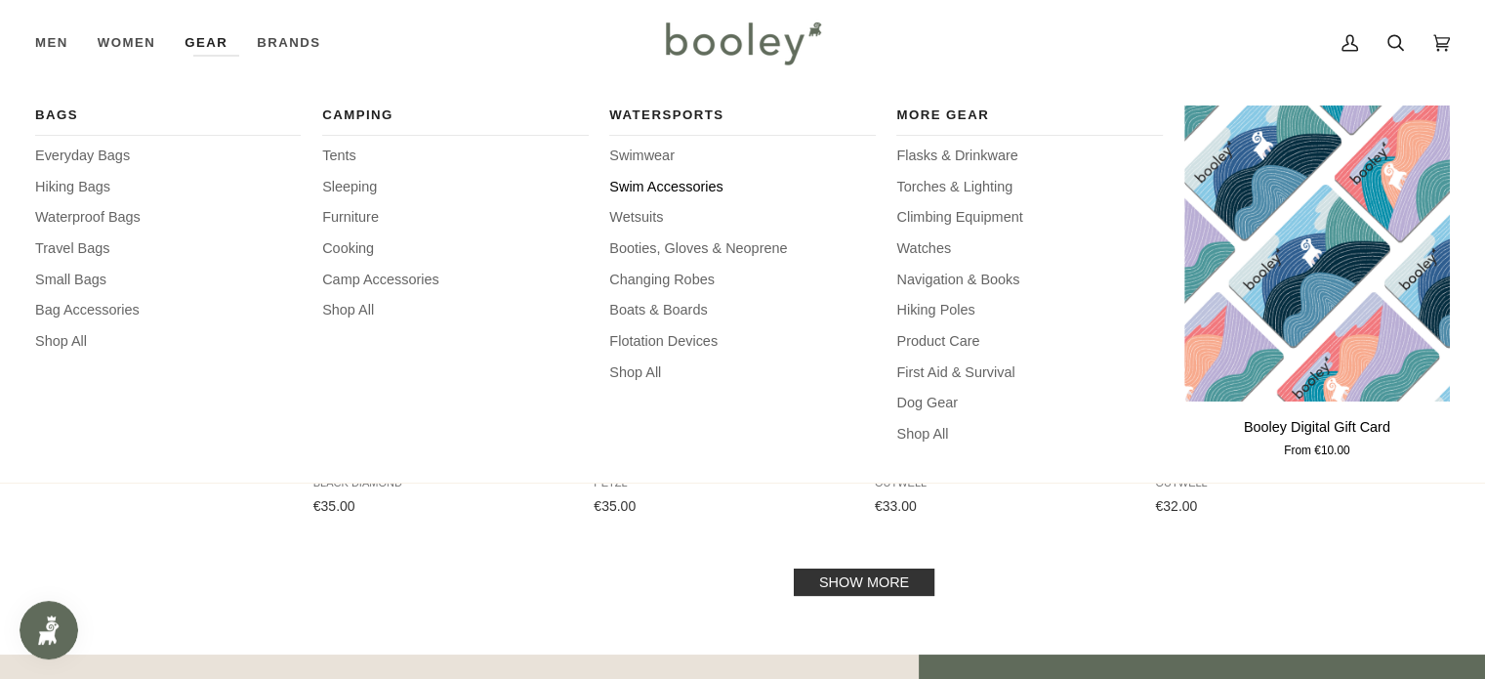
click at [708, 184] on span "Swim Accessories" at bounding box center [742, 187] width 266 height 21
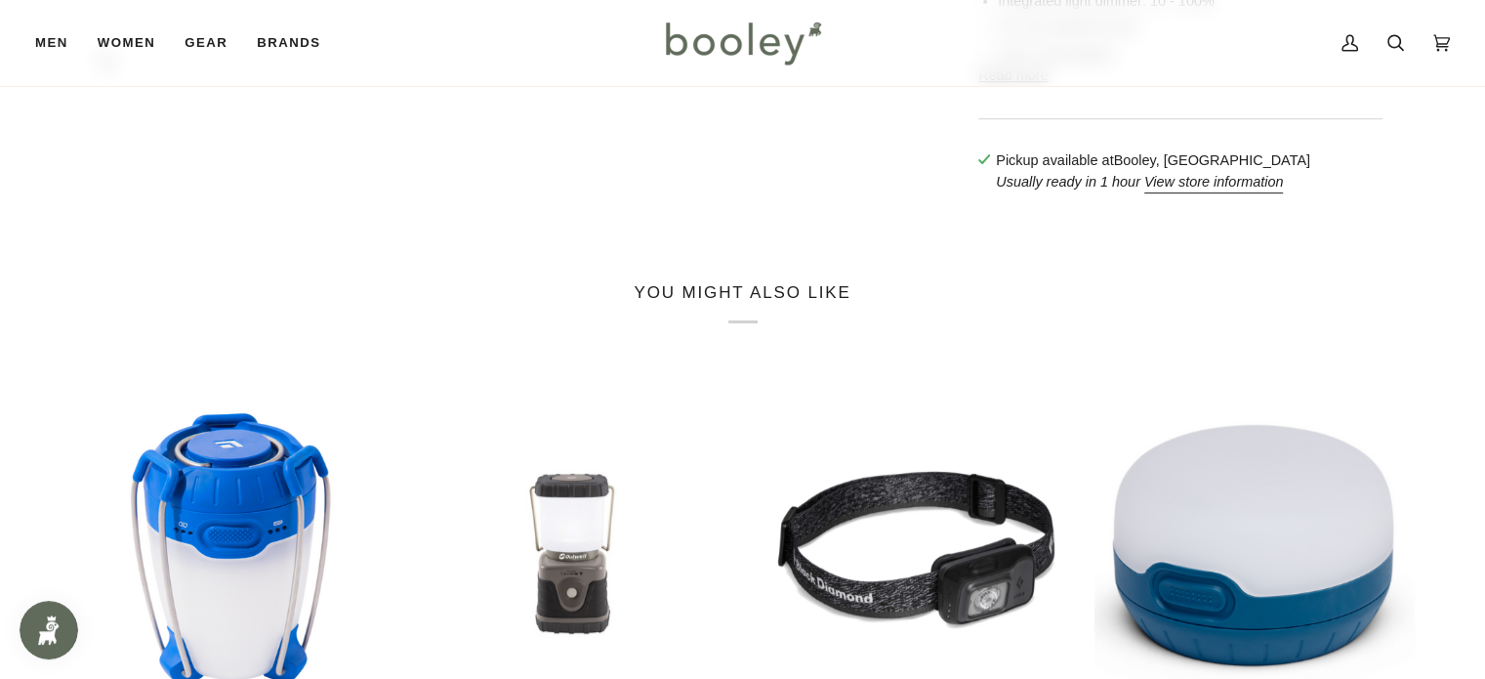
scroll to position [684, 0]
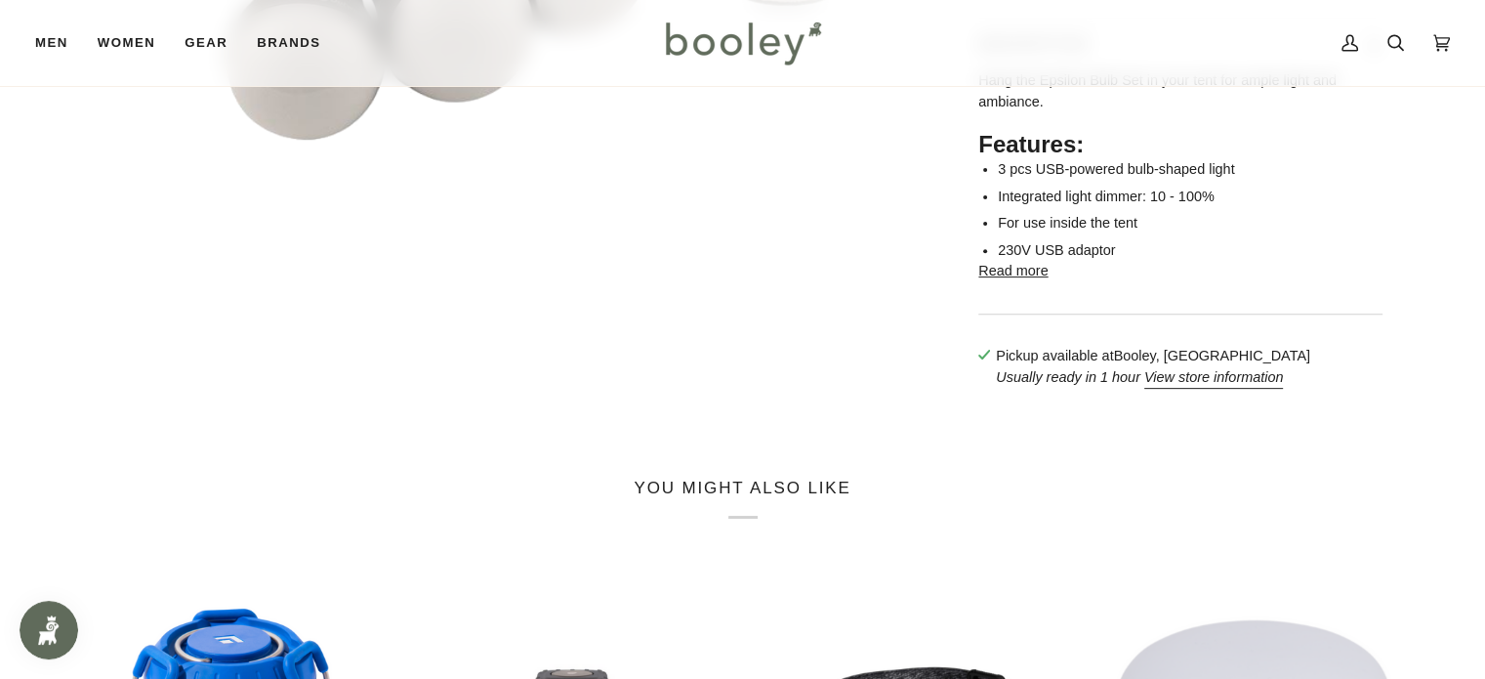
click at [1014, 282] on button "Read more" at bounding box center [1013, 271] width 69 height 21
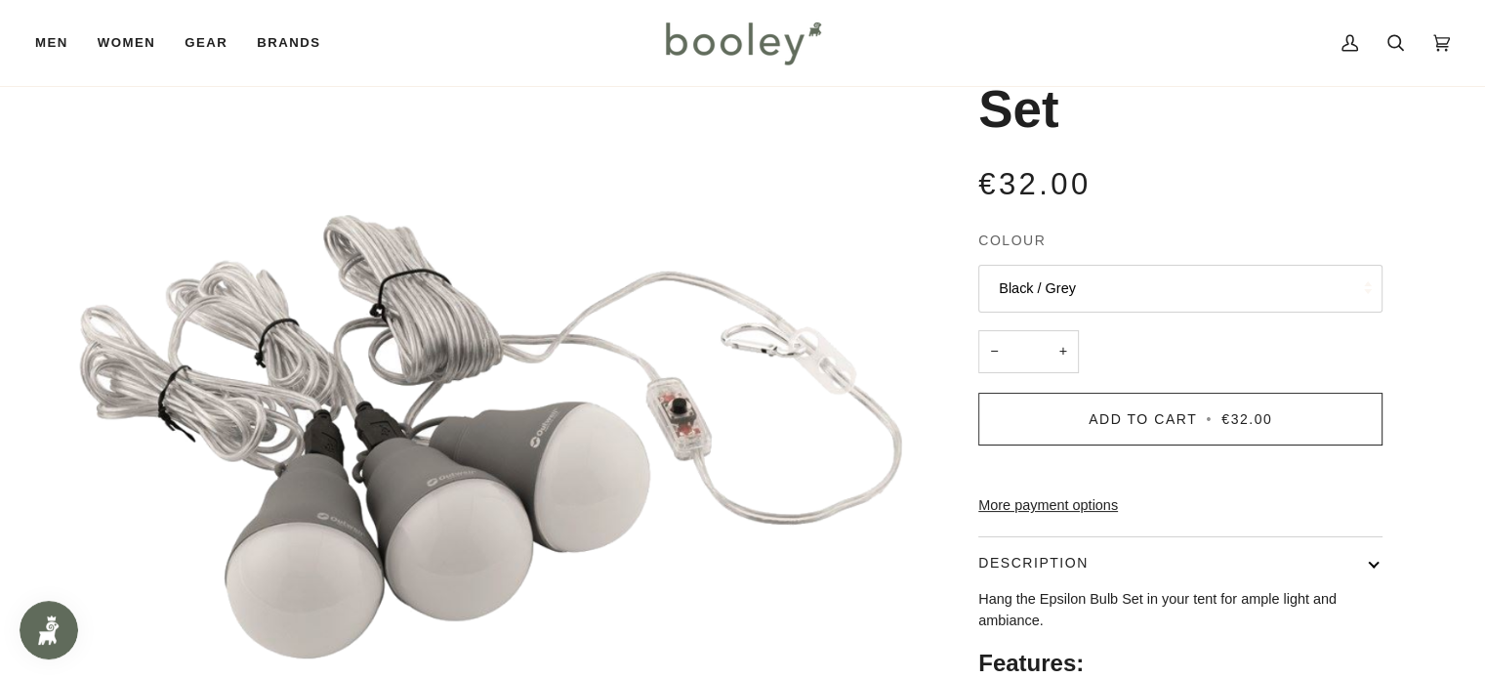
scroll to position [98, 0]
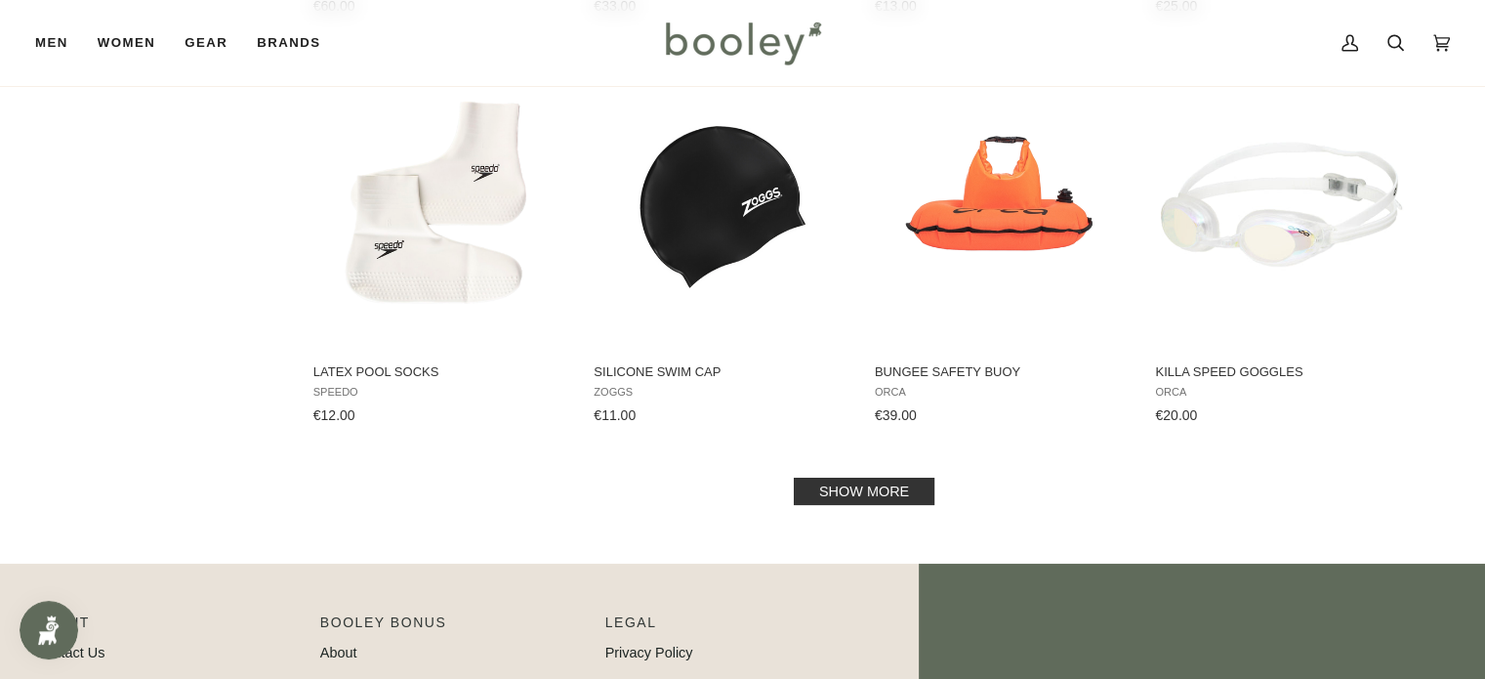
scroll to position [2051, 0]
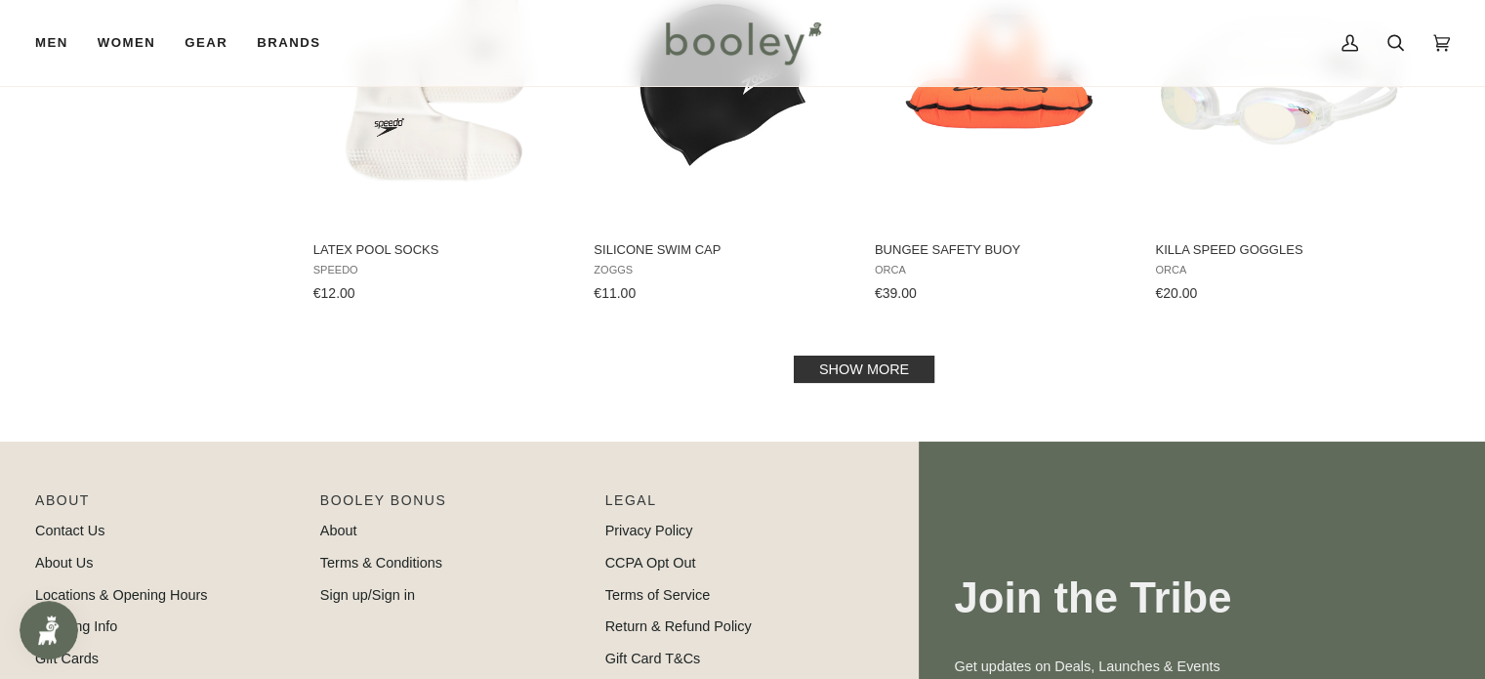
click at [825, 358] on link "Show more" at bounding box center [864, 368] width 141 height 27
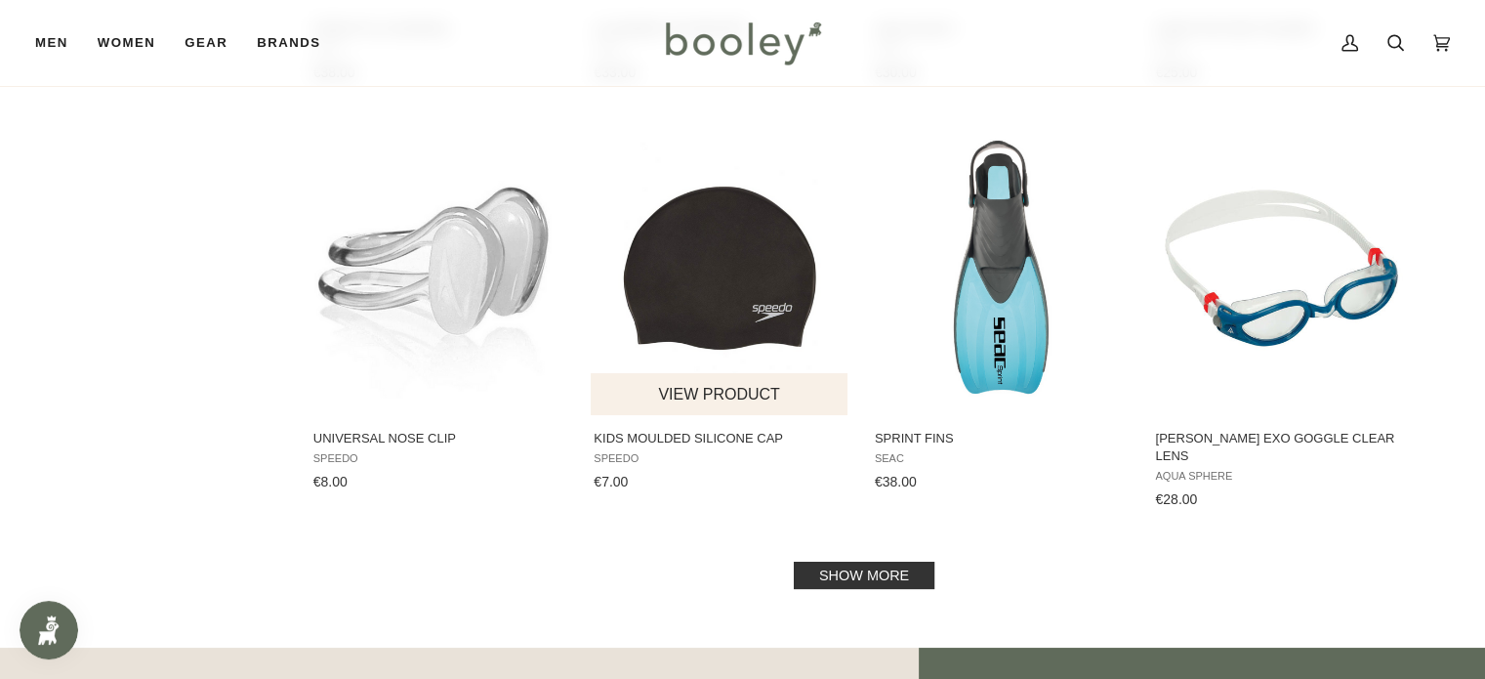
scroll to position [4004, 0]
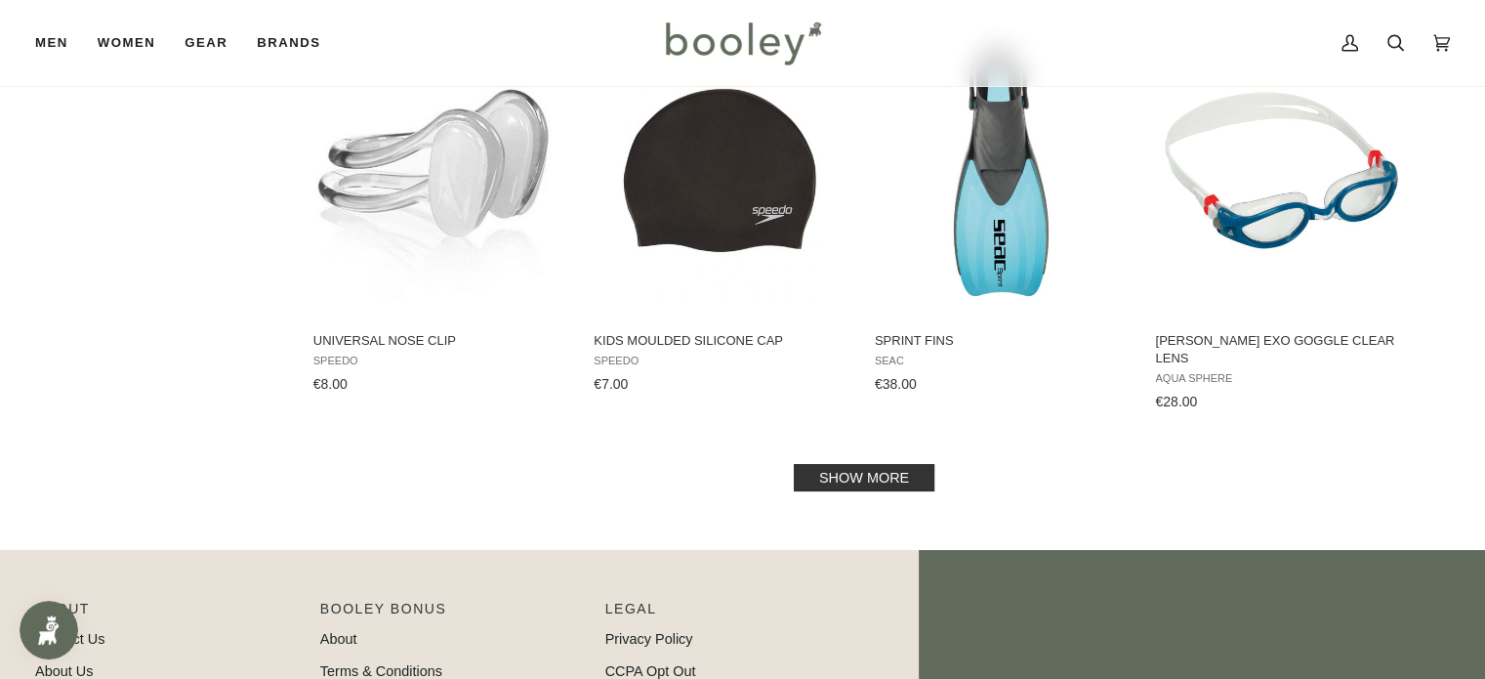
click at [861, 464] on link "Show more" at bounding box center [864, 477] width 141 height 27
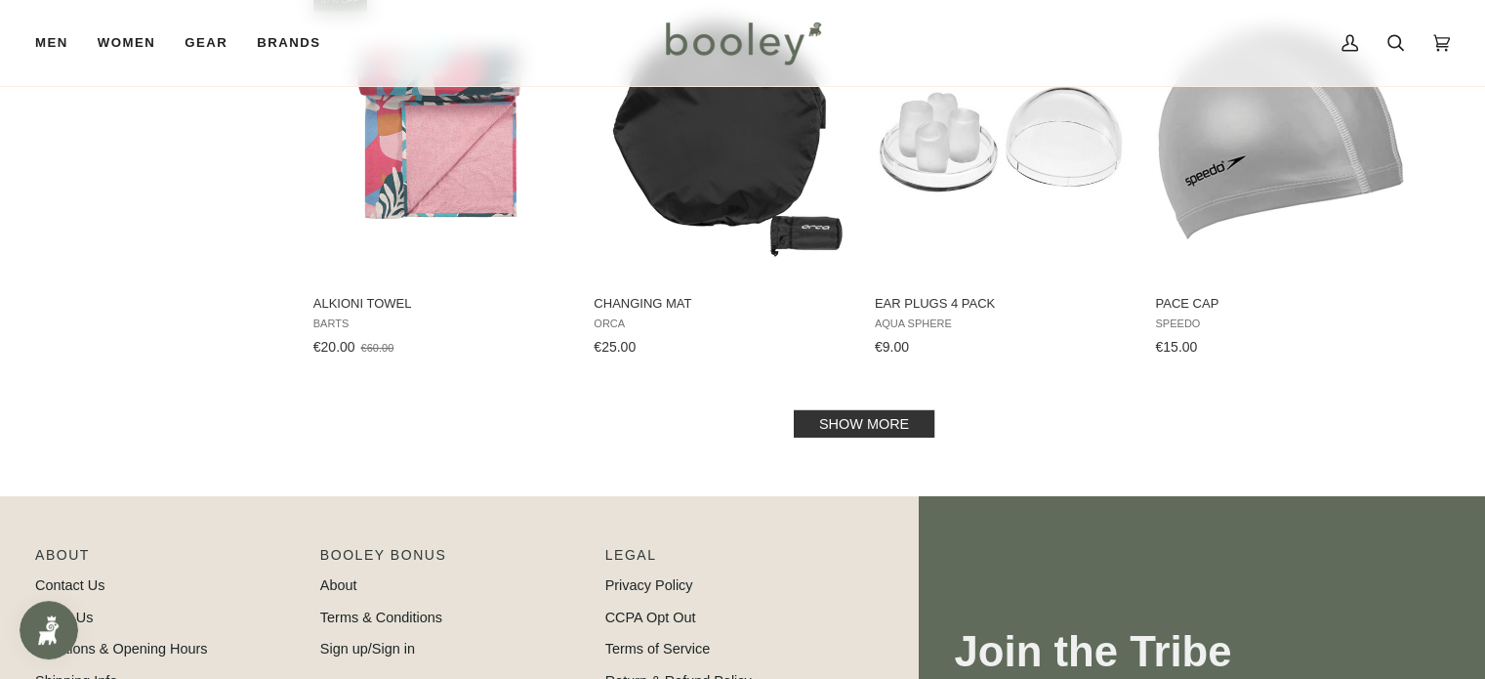
scroll to position [5957, 0]
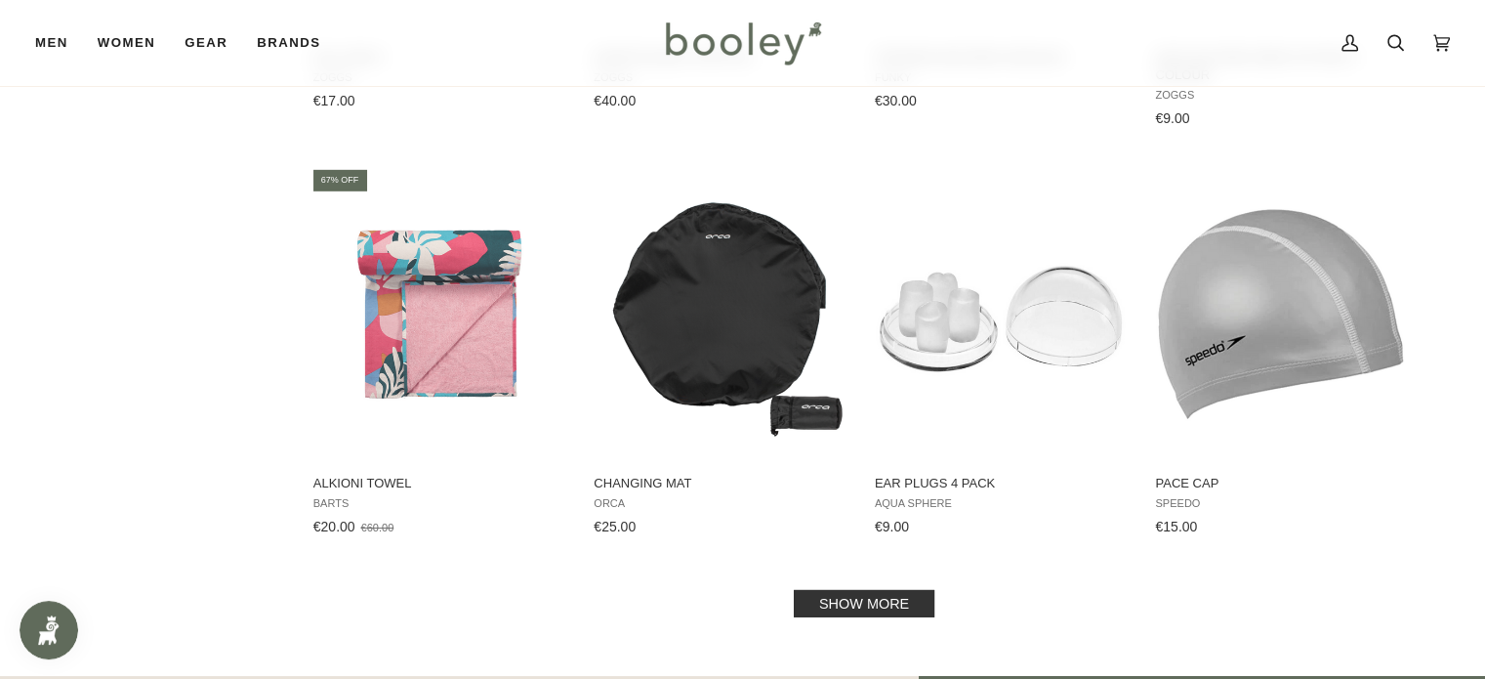
click at [870, 590] on link "Show more" at bounding box center [864, 603] width 141 height 27
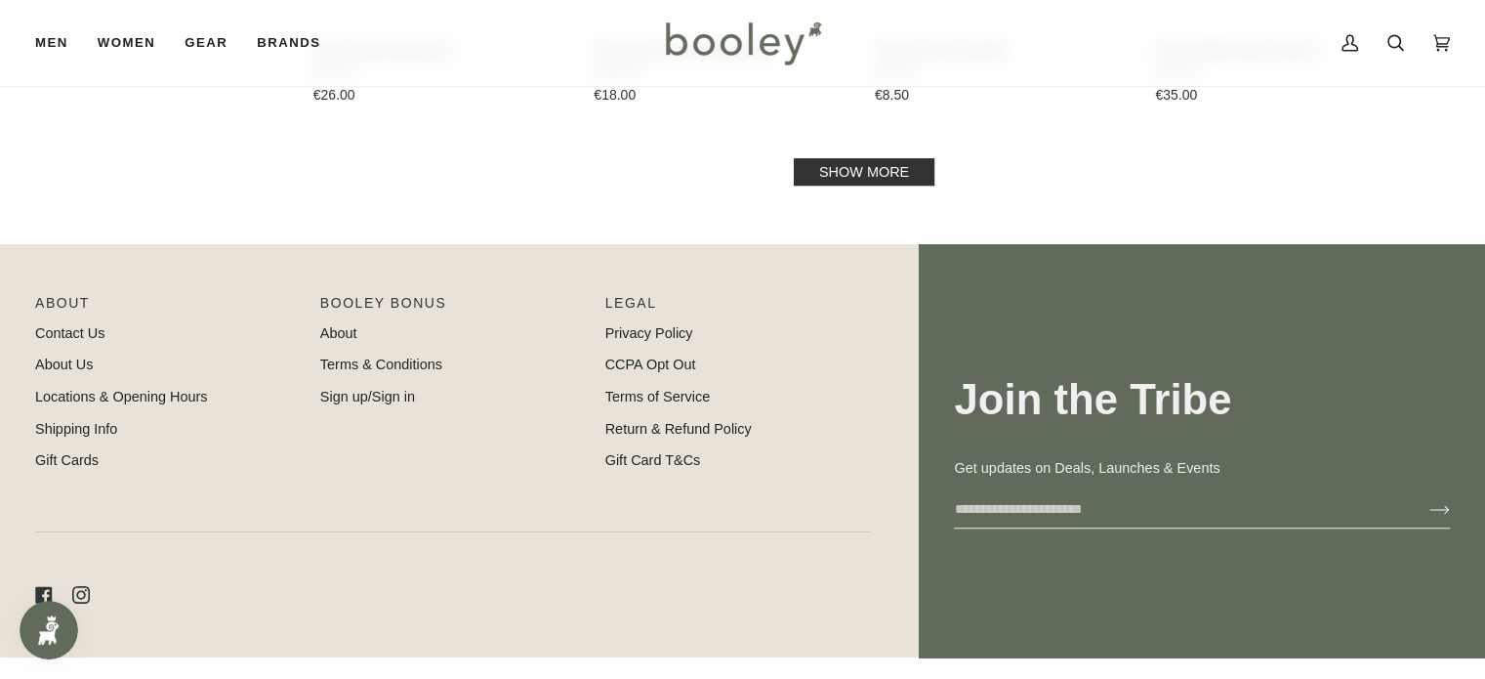
scroll to position [8399, 0]
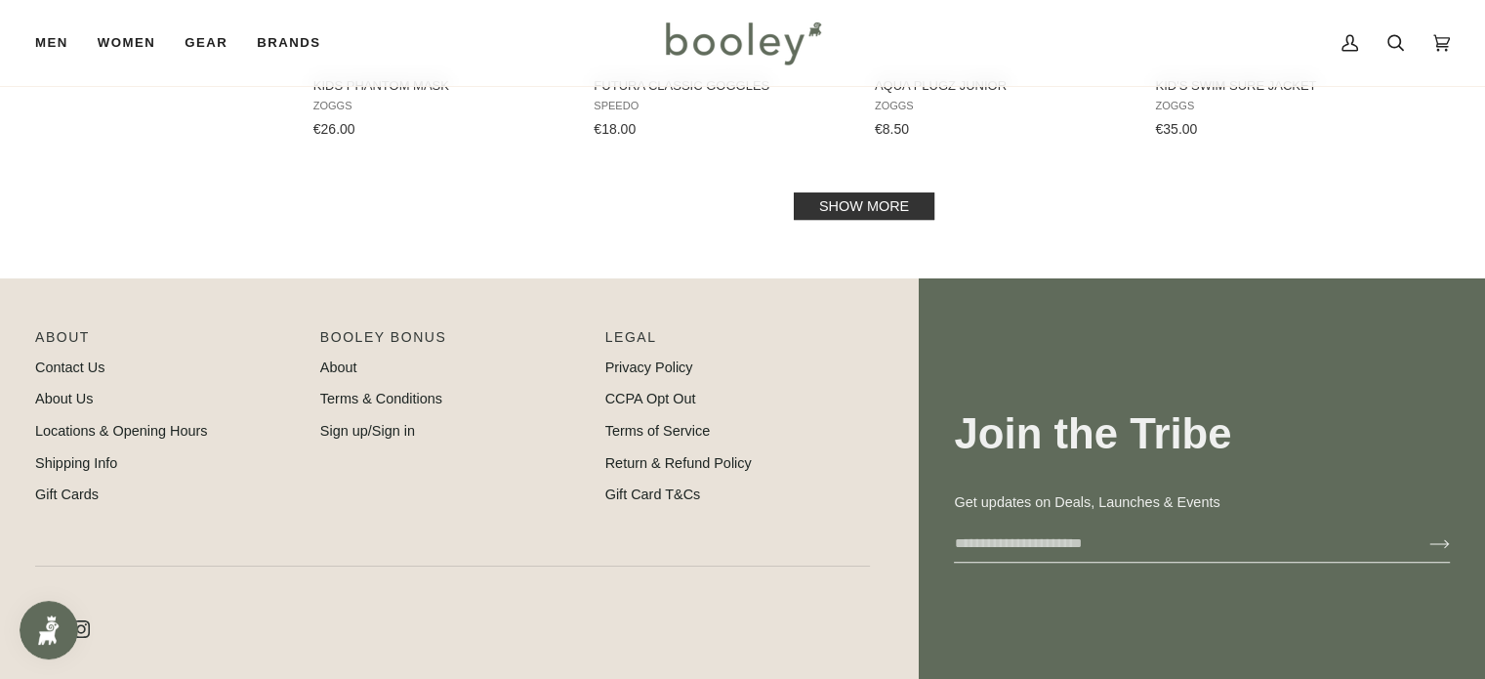
click at [850, 192] on link "Show more" at bounding box center [864, 205] width 141 height 27
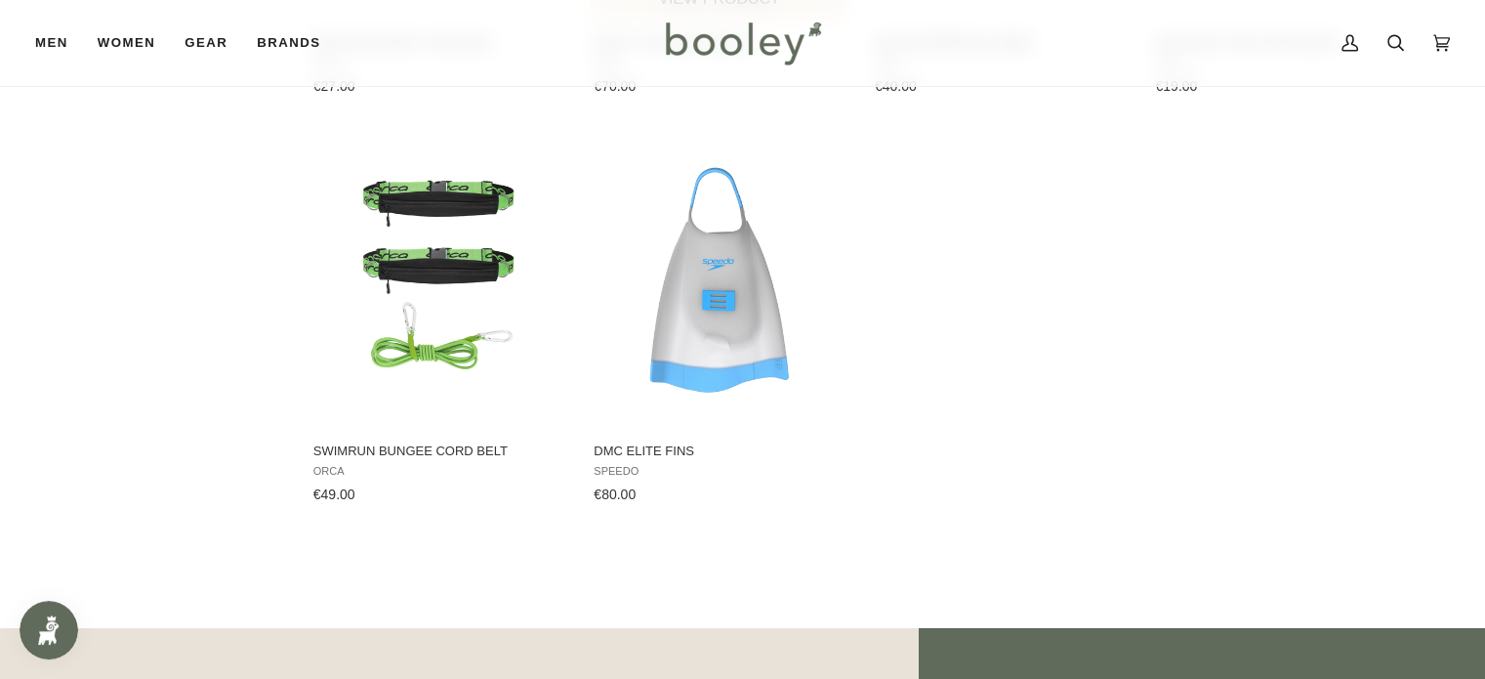
scroll to position [9278, 0]
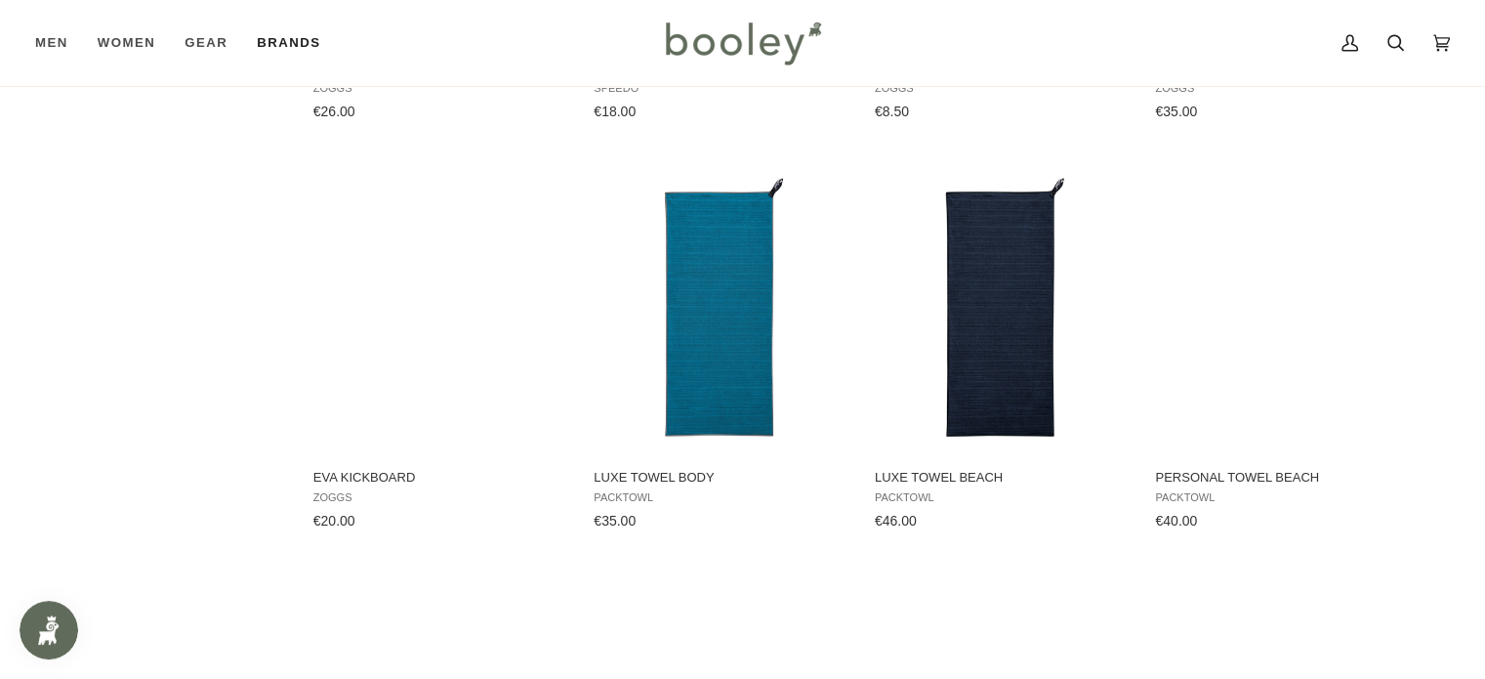
scroll to position [8399, 0]
